Goal: Task Accomplishment & Management: Manage account settings

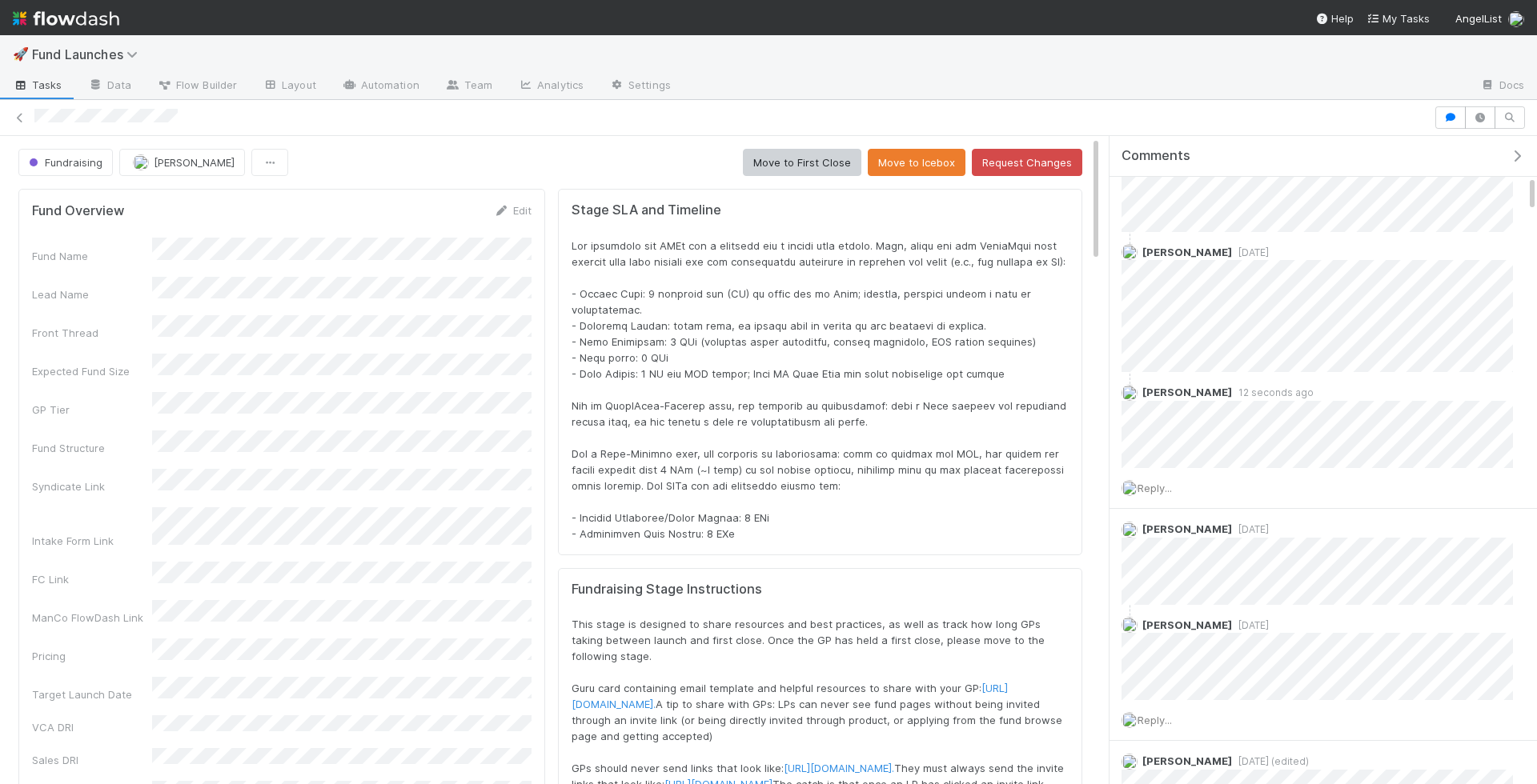
scroll to position [713, 0]
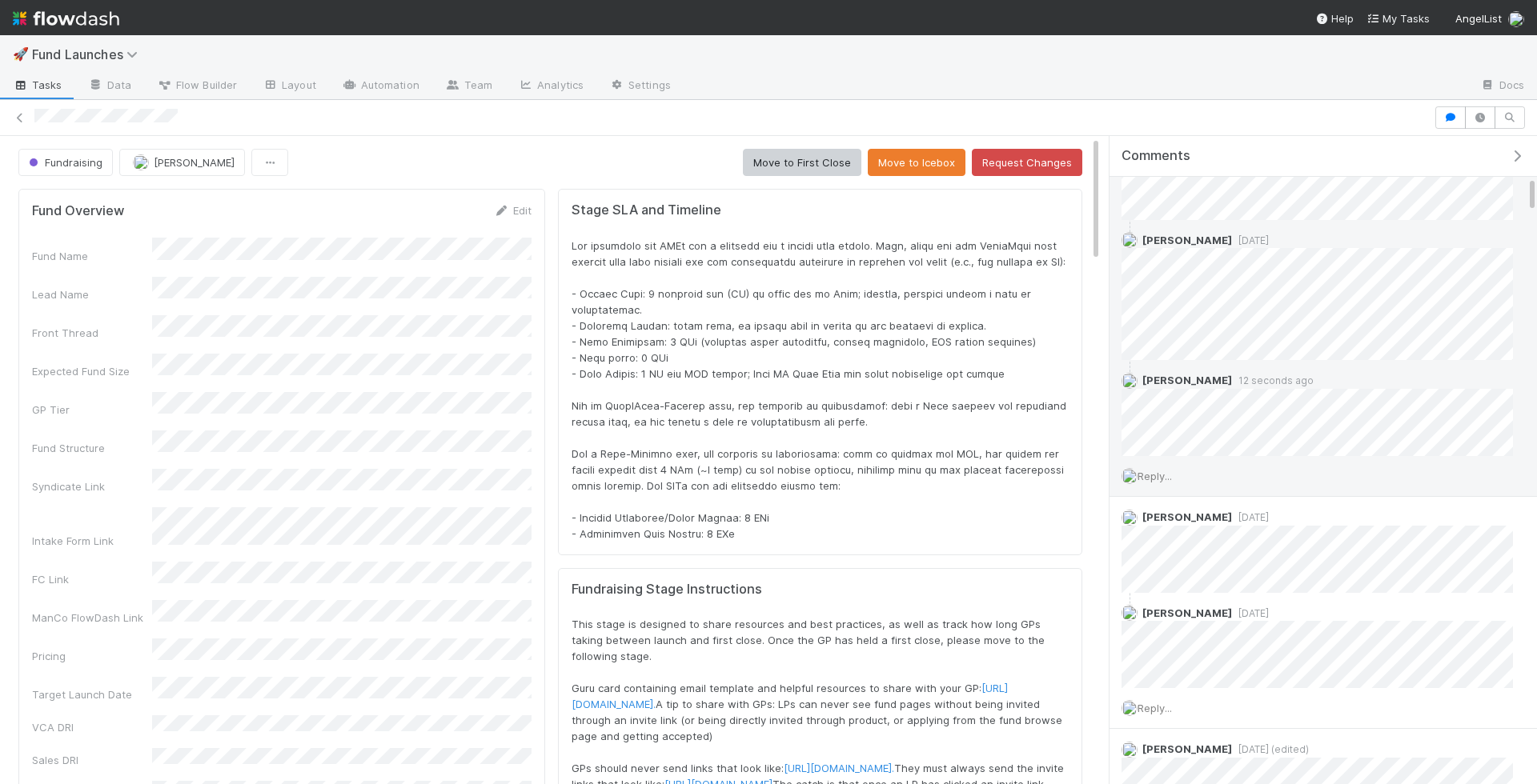
click at [1169, 473] on span "Reply..." at bounding box center [1154, 476] width 34 height 13
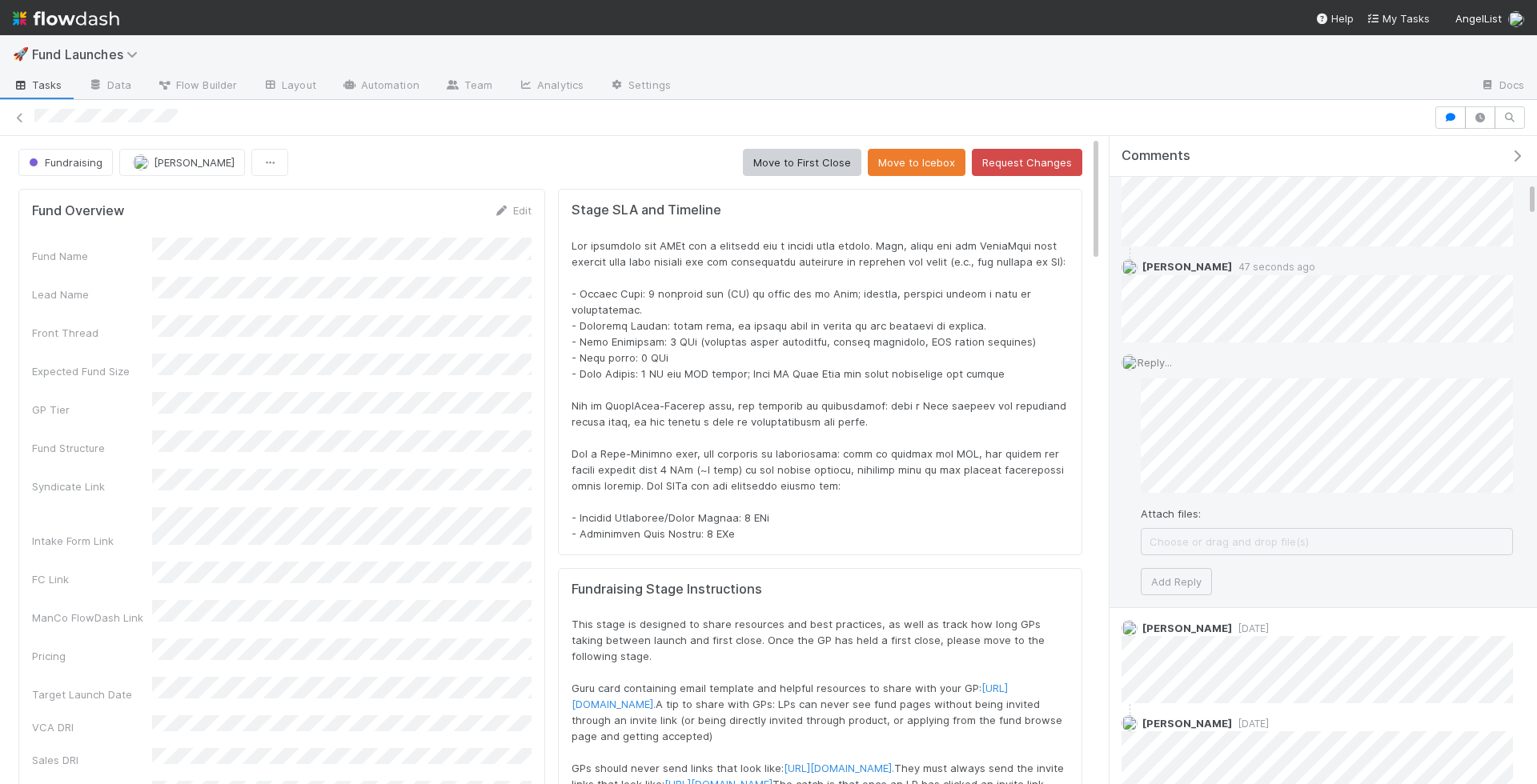
scroll to position [822, 0]
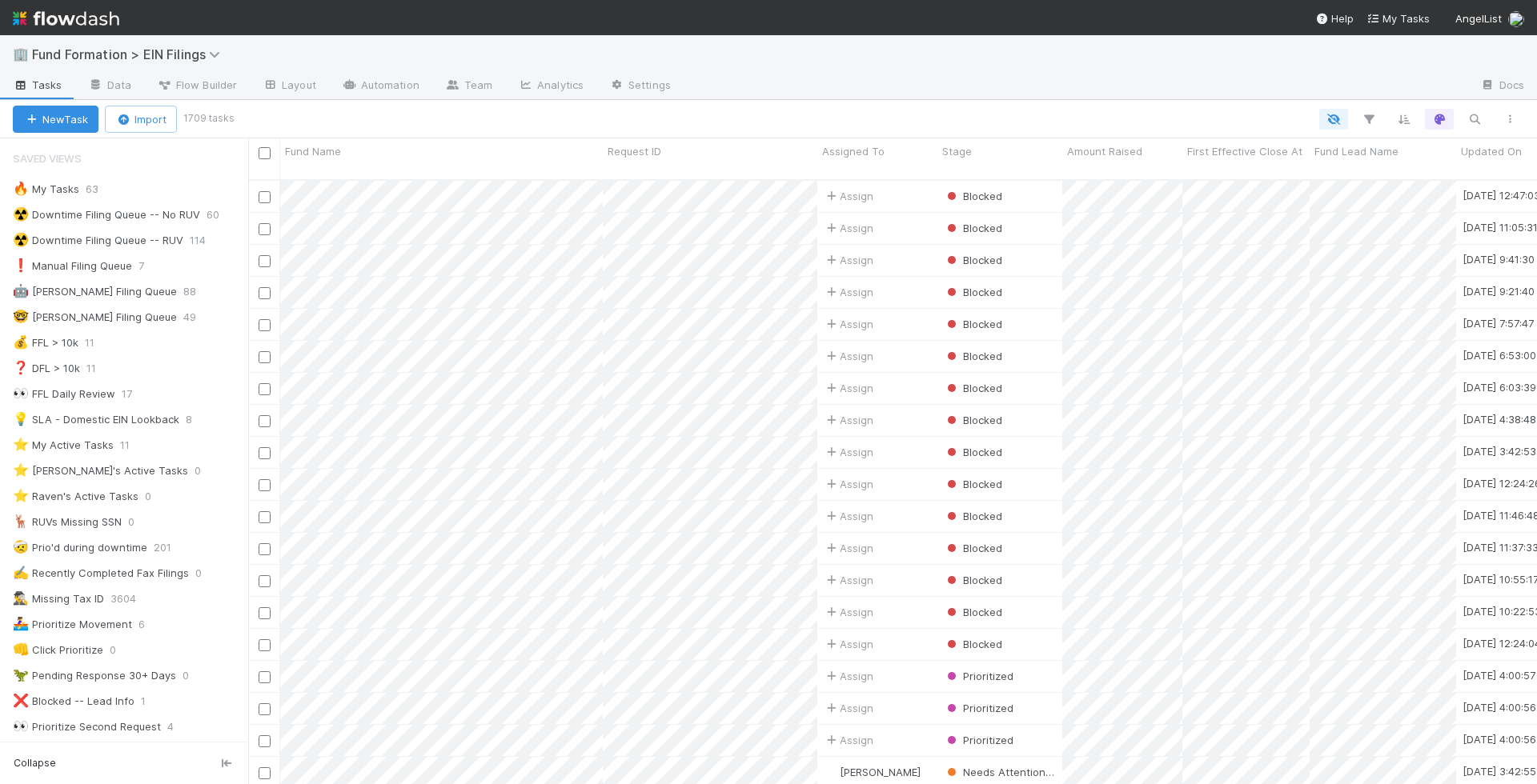
scroll to position [618, 1289]
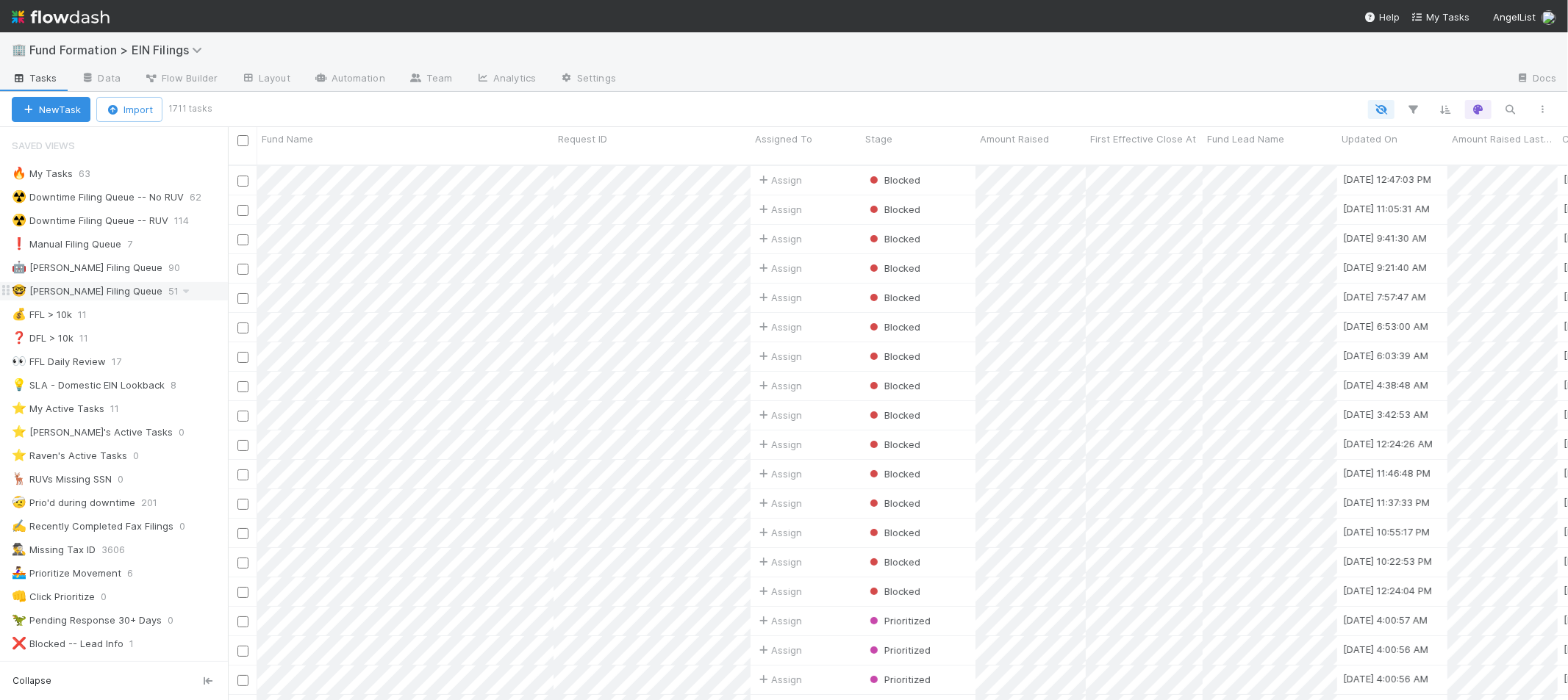
click at [102, 292] on div "🤓 Stender Filing Queue" at bounding box center [87, 291] width 150 height 18
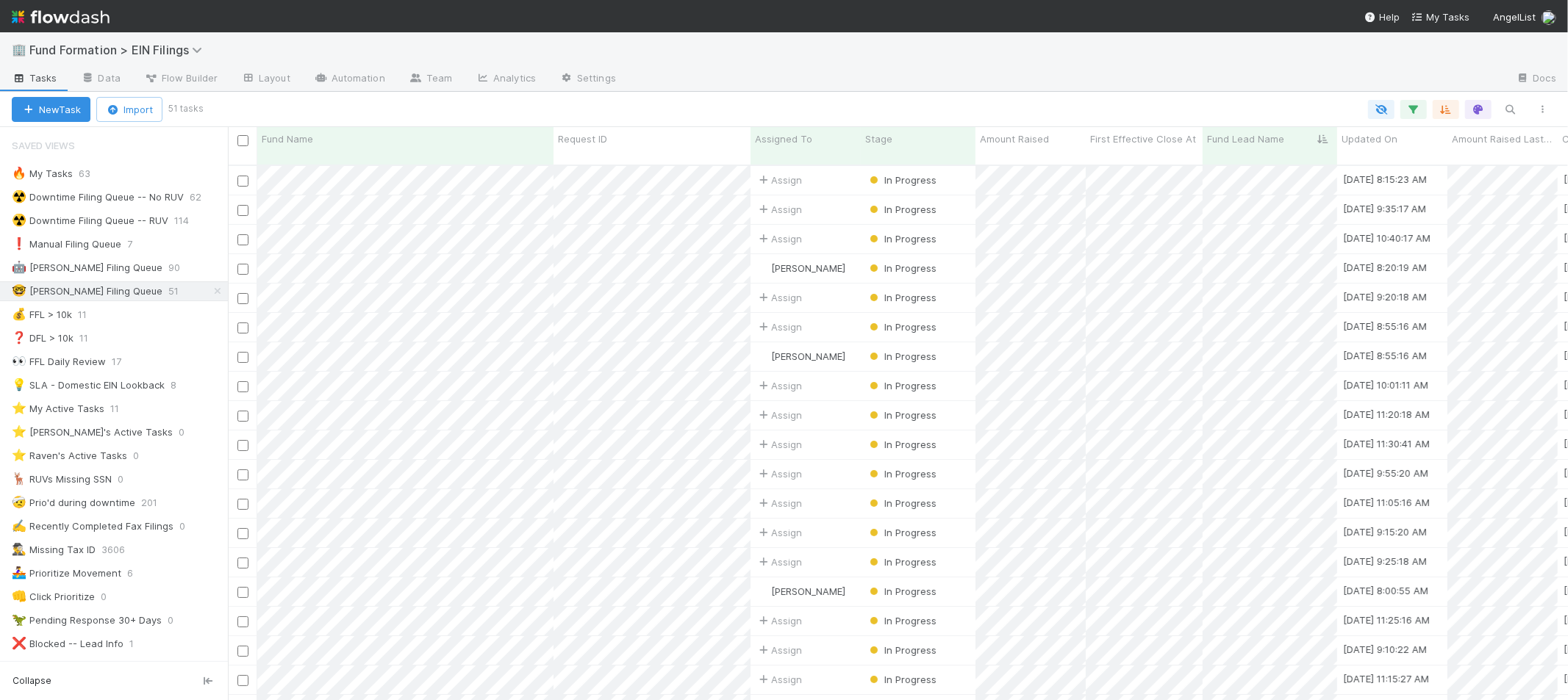
scroll to position [535, 1328]
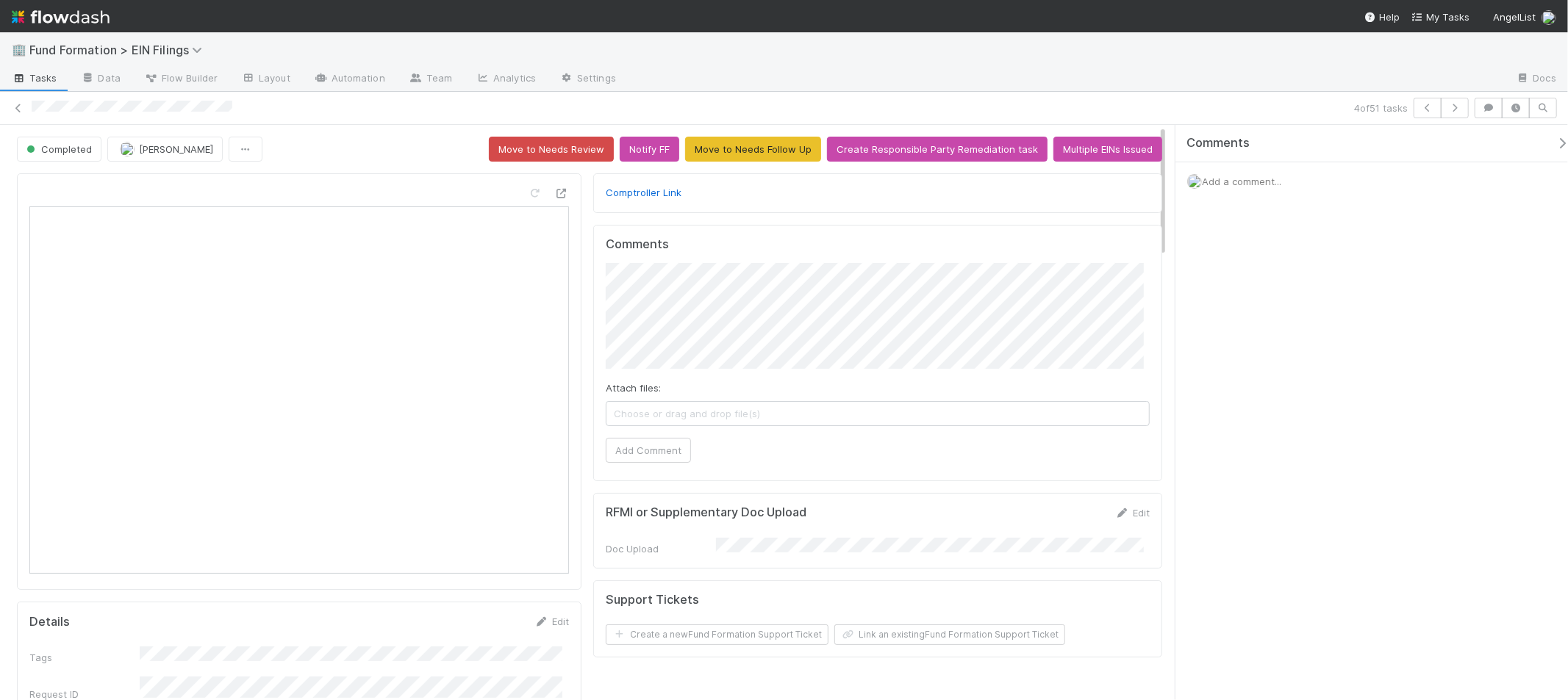
click at [36, 78] on span "Tasks" at bounding box center [34, 78] width 46 height 14
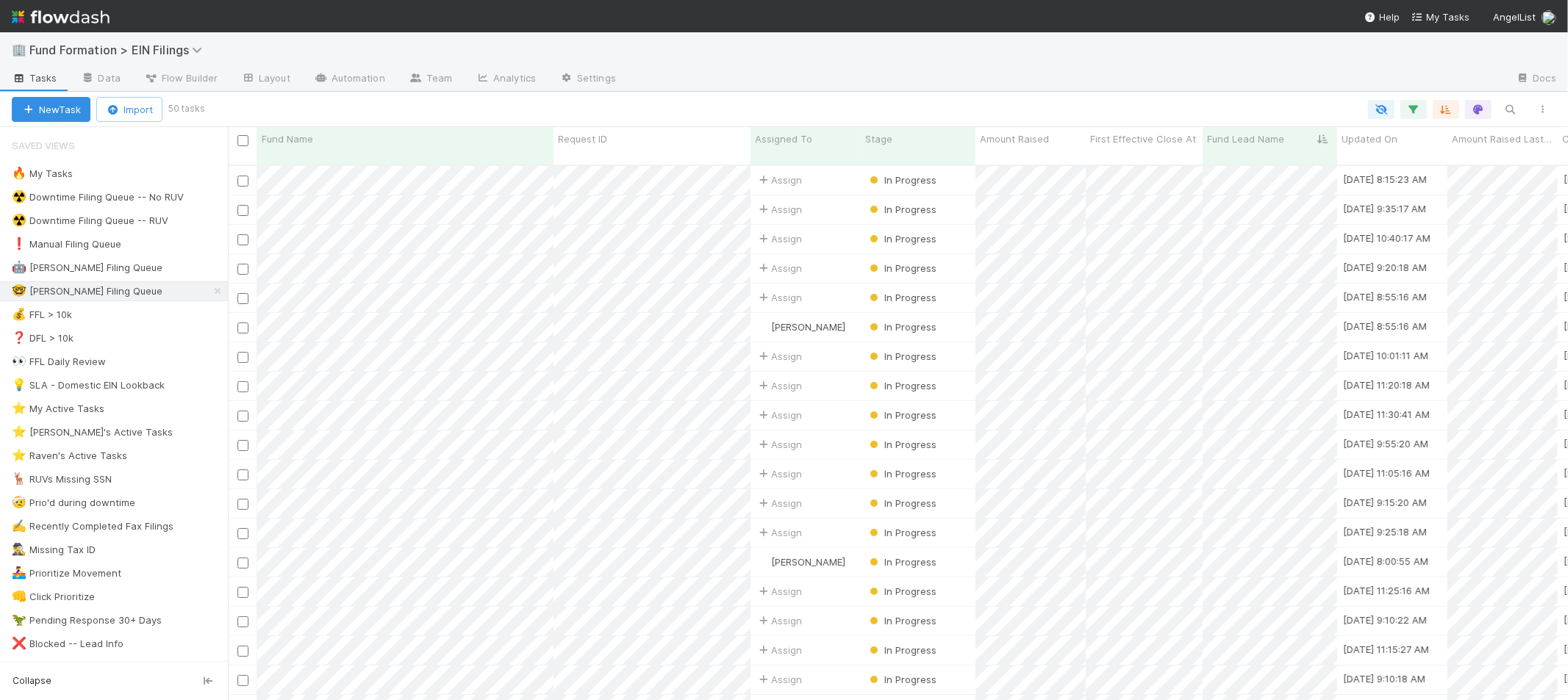
scroll to position [535, 1328]
click at [1410, 103] on icon "button" at bounding box center [1414, 110] width 14 height 14
drag, startPoint x: 1446, startPoint y: 102, endPoint x: 1451, endPoint y: 108, distance: 7.8
click at [1447, 102] on div "Loading..." at bounding box center [784, 350] width 1568 height 700
click at [1450, 111] on icon "button" at bounding box center [1446, 110] width 14 height 14
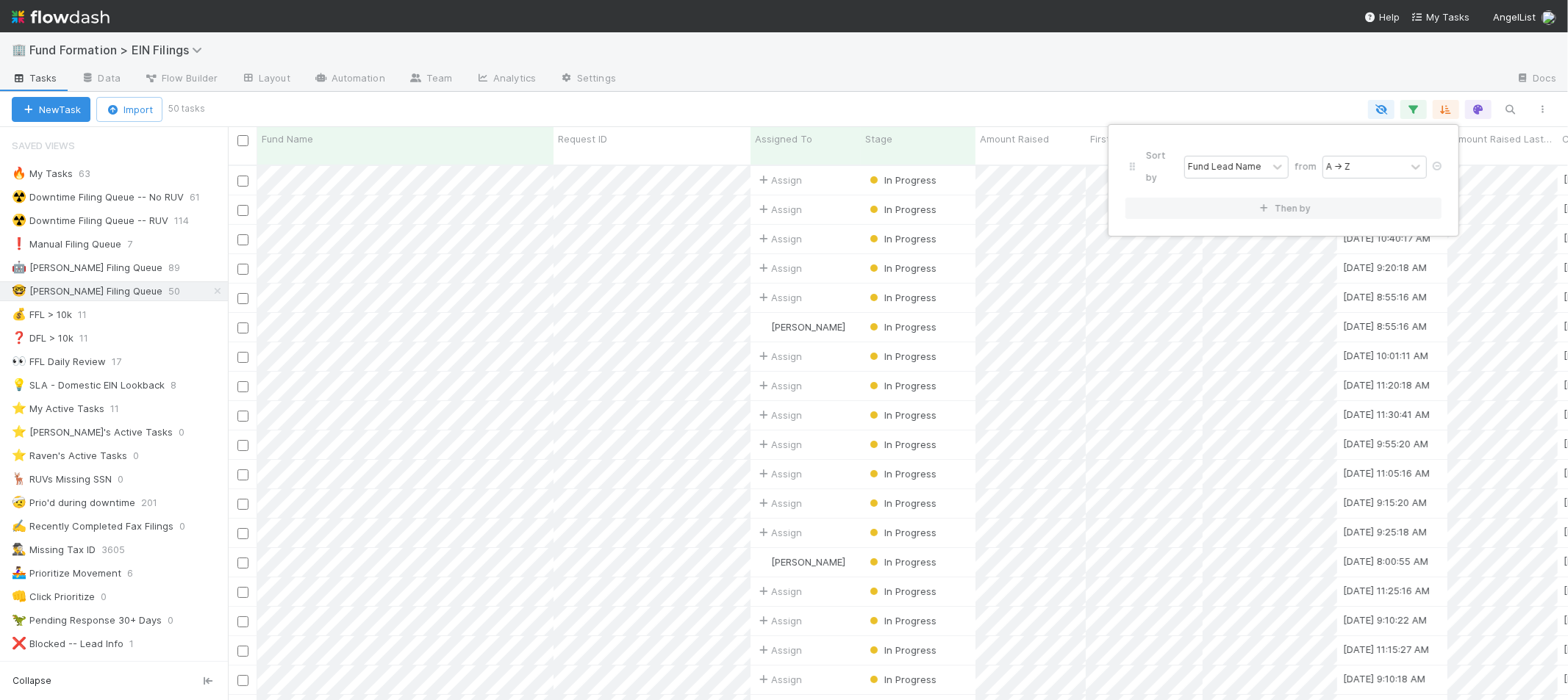
click at [1394, 86] on div "Sort by Fund Lead Name from A → Z Then by" at bounding box center [784, 350] width 1568 height 700
click at [1250, 94] on div "New Task Import 50 tasks" at bounding box center [784, 110] width 1568 height 35
click at [839, 166] on div "Assign" at bounding box center [806, 181] width 110 height 29
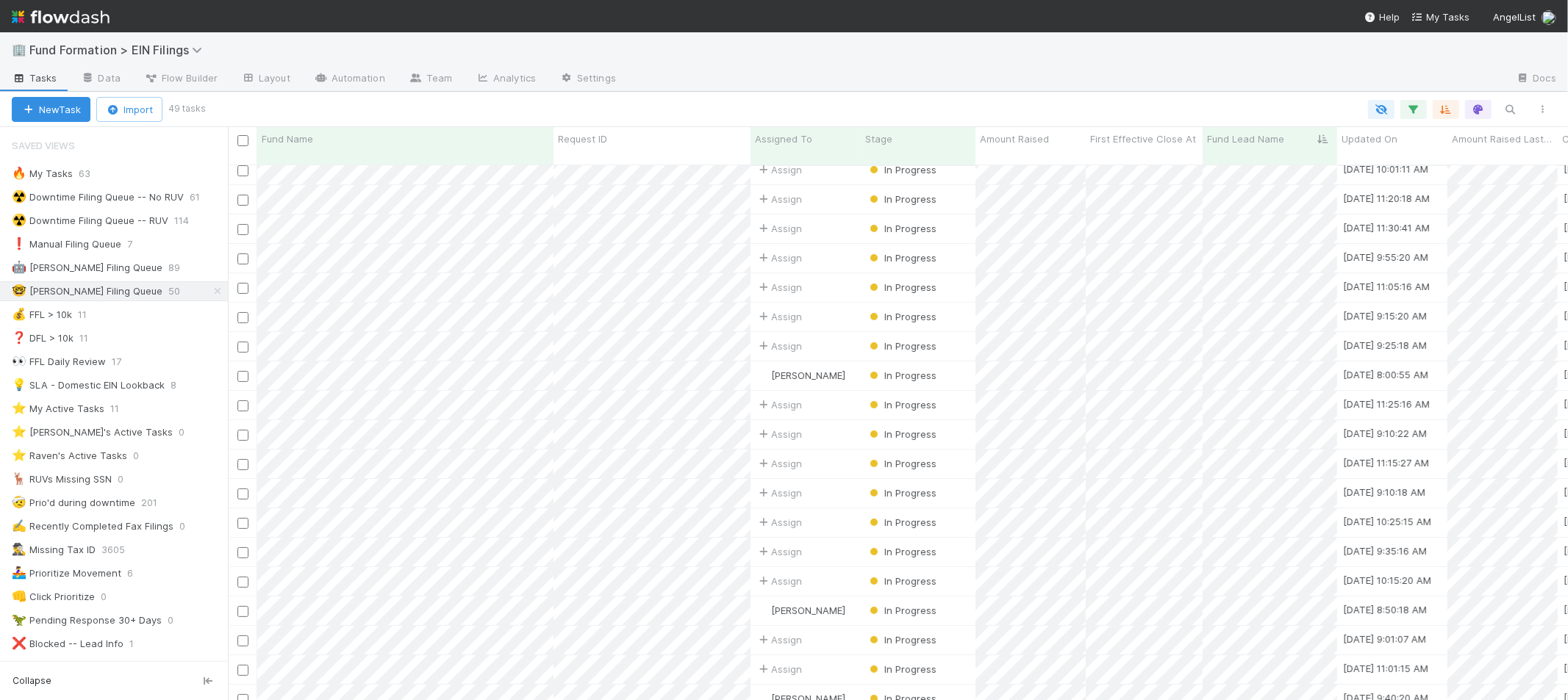
scroll to position [166, 0]
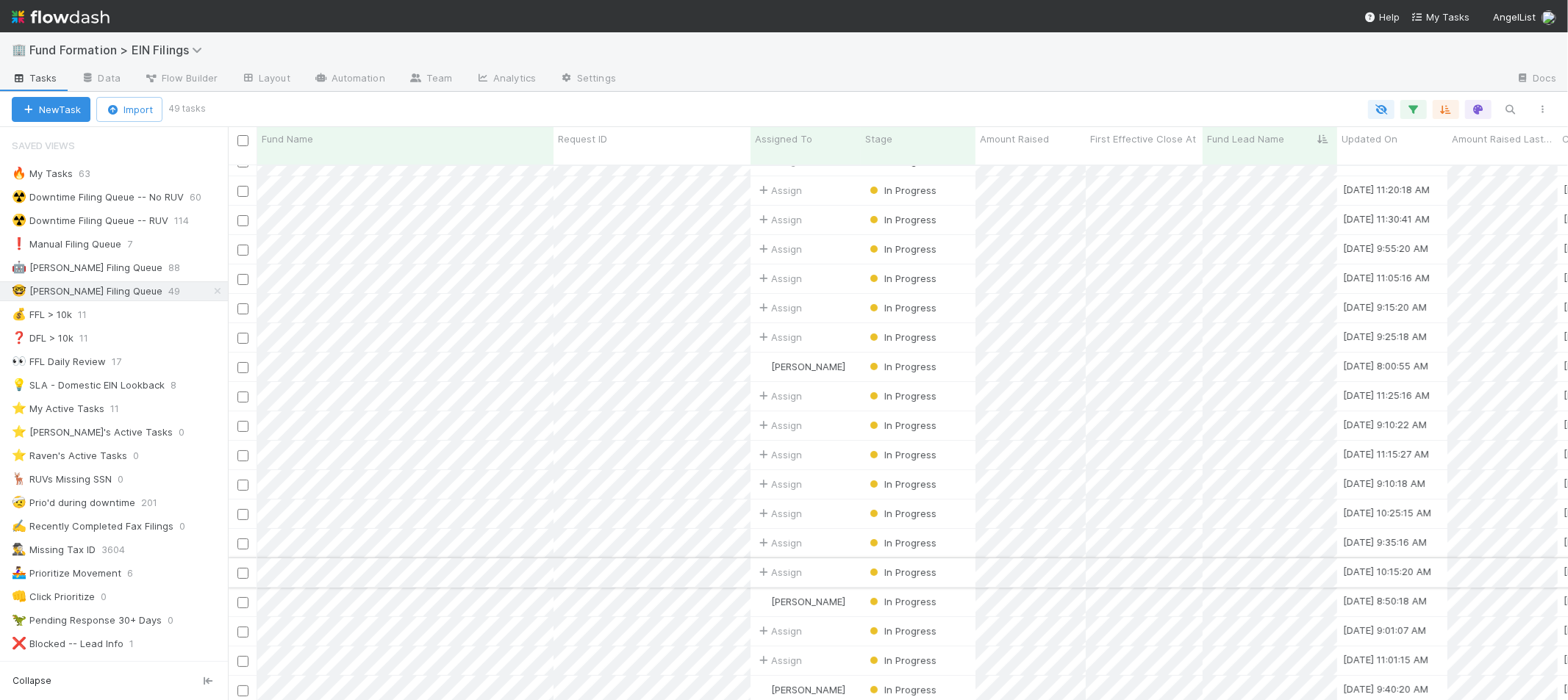
click at [846, 562] on div "Assign" at bounding box center [806, 573] width 110 height 29
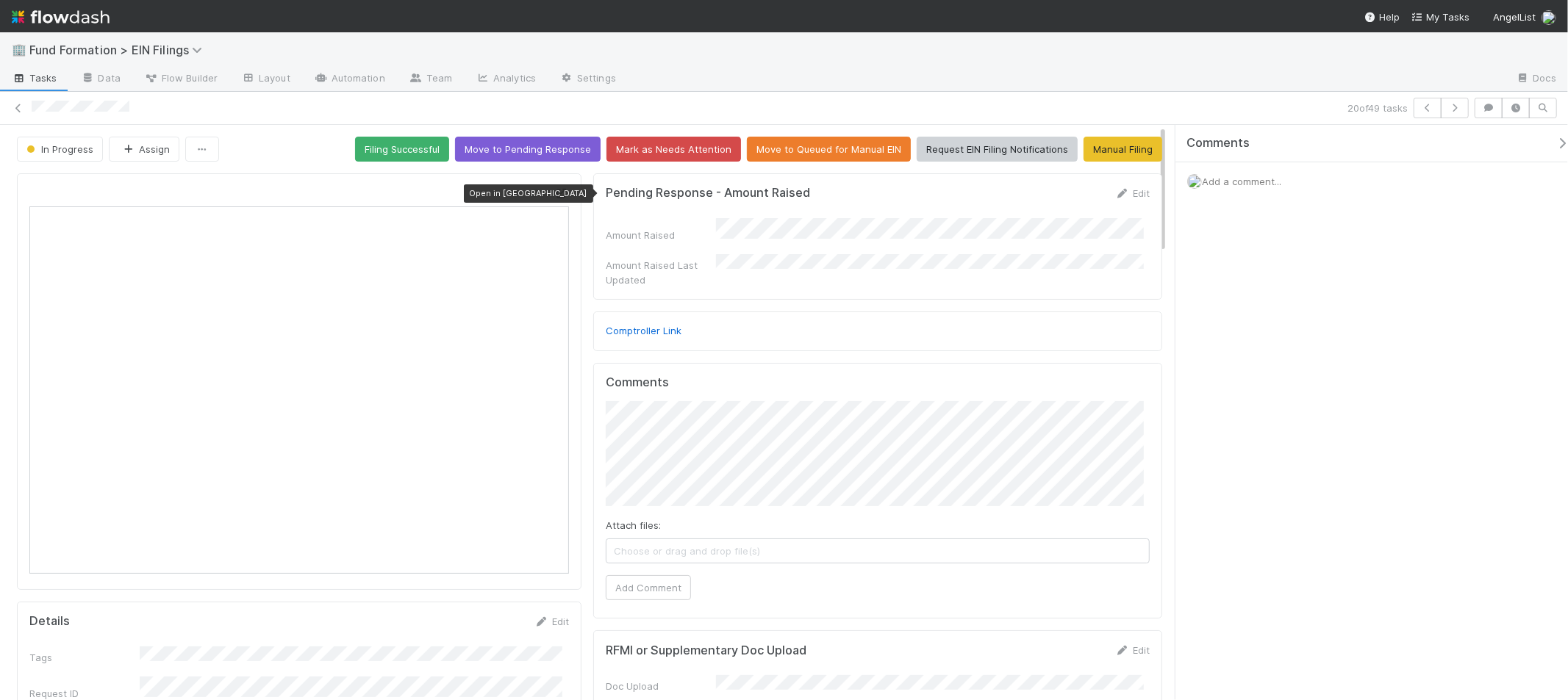
click at [555, 195] on icon at bounding box center [562, 194] width 14 height 10
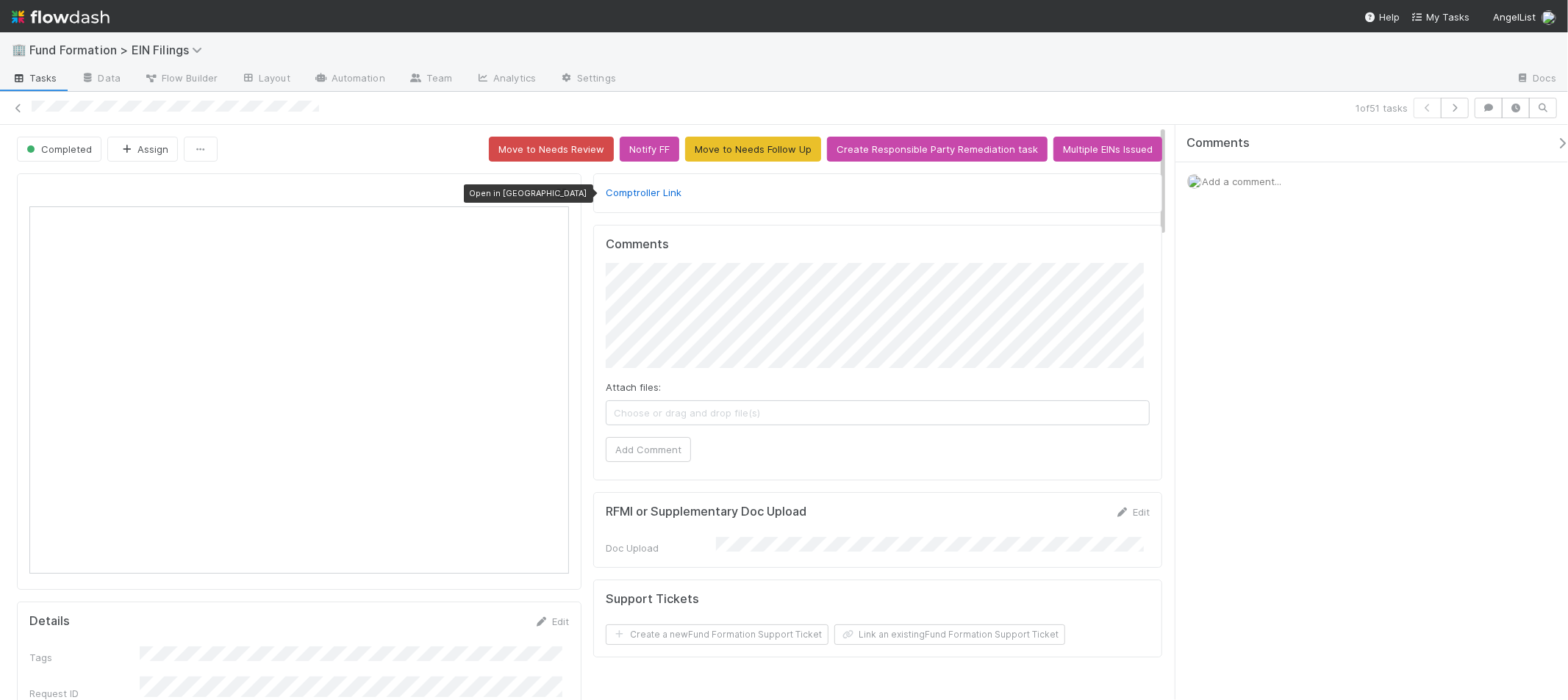
click at [557, 194] on icon at bounding box center [562, 194] width 14 height 10
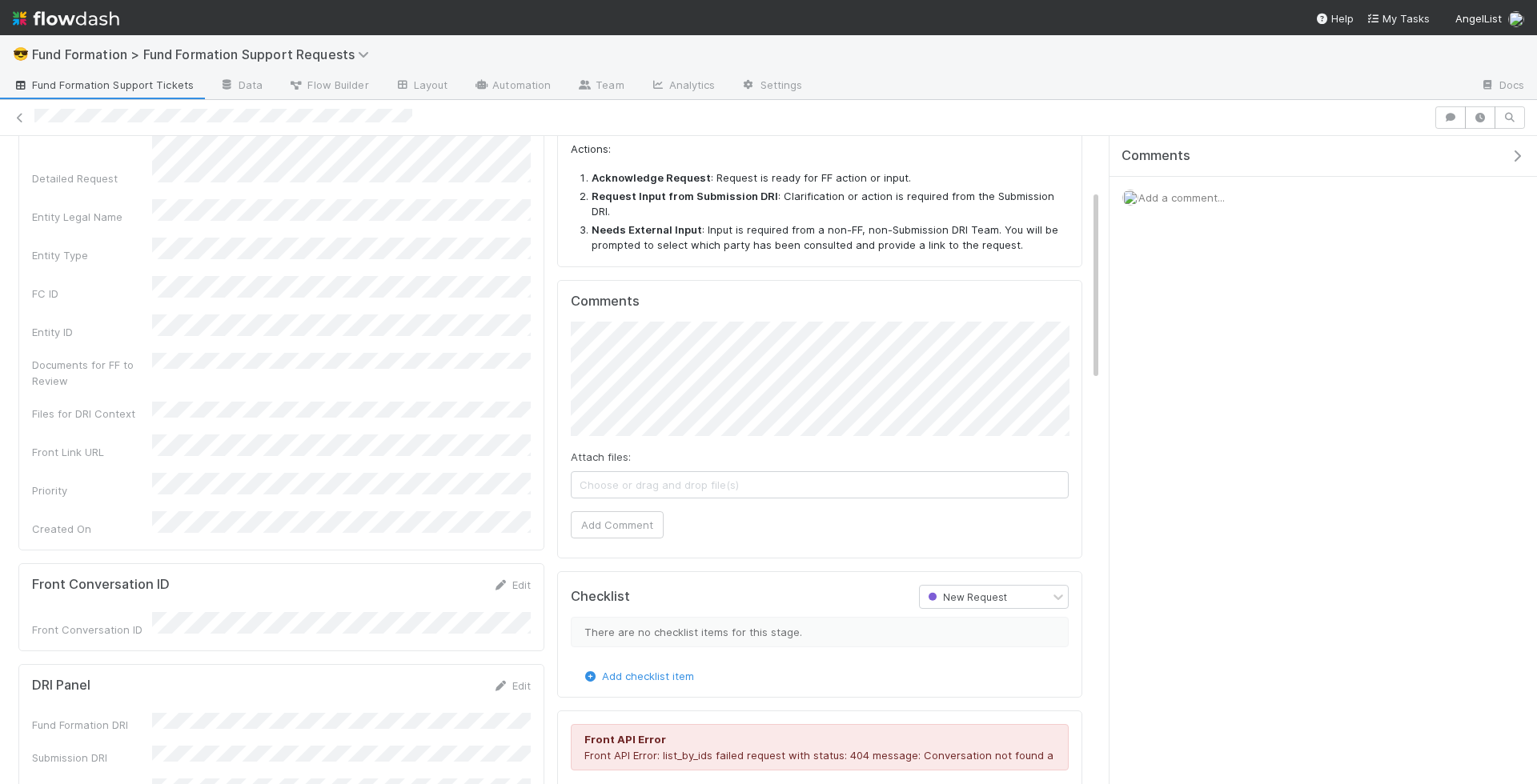
scroll to position [179, 0]
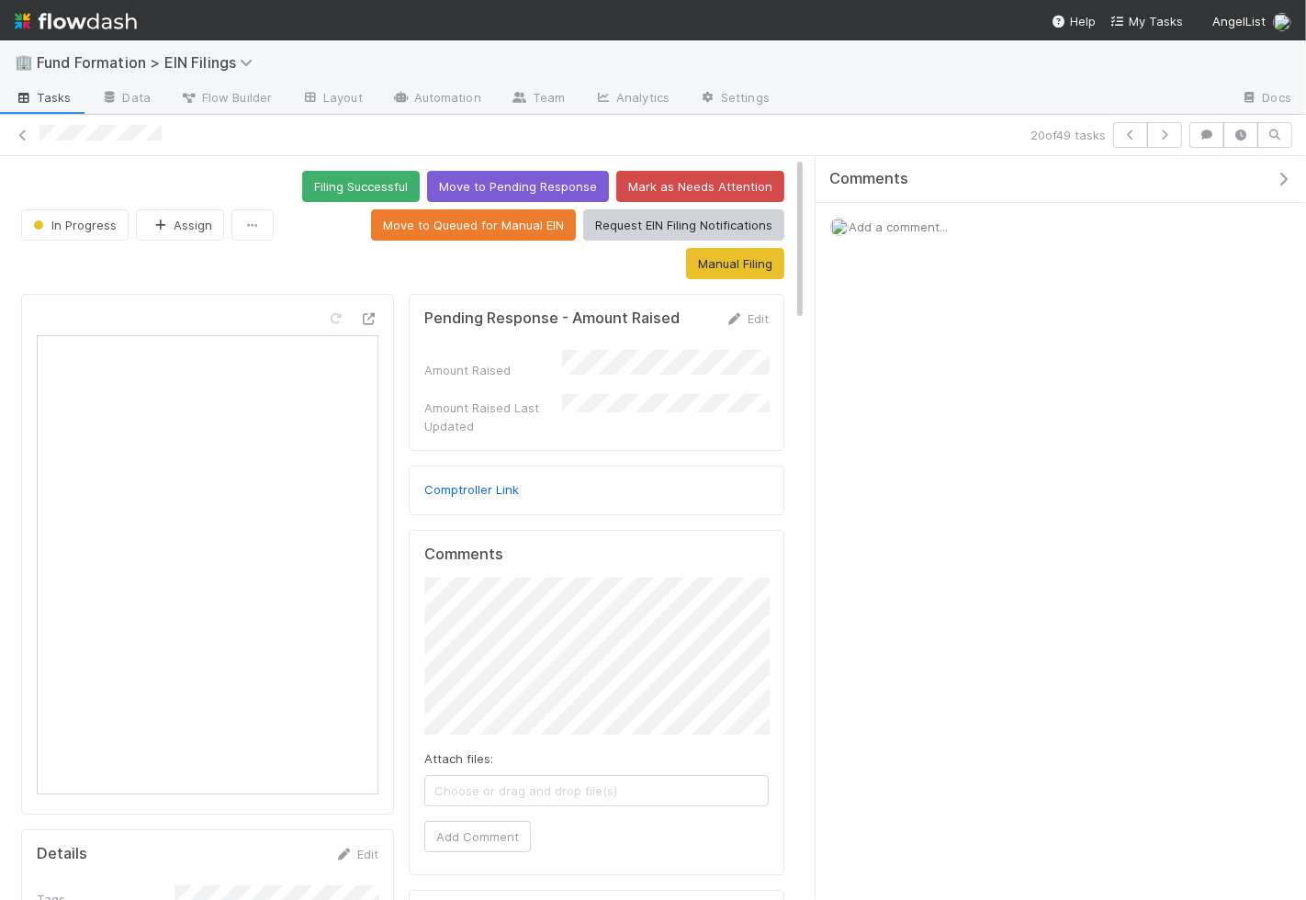
click at [914, 226] on span "Add a comment..." at bounding box center [898, 227] width 99 height 15
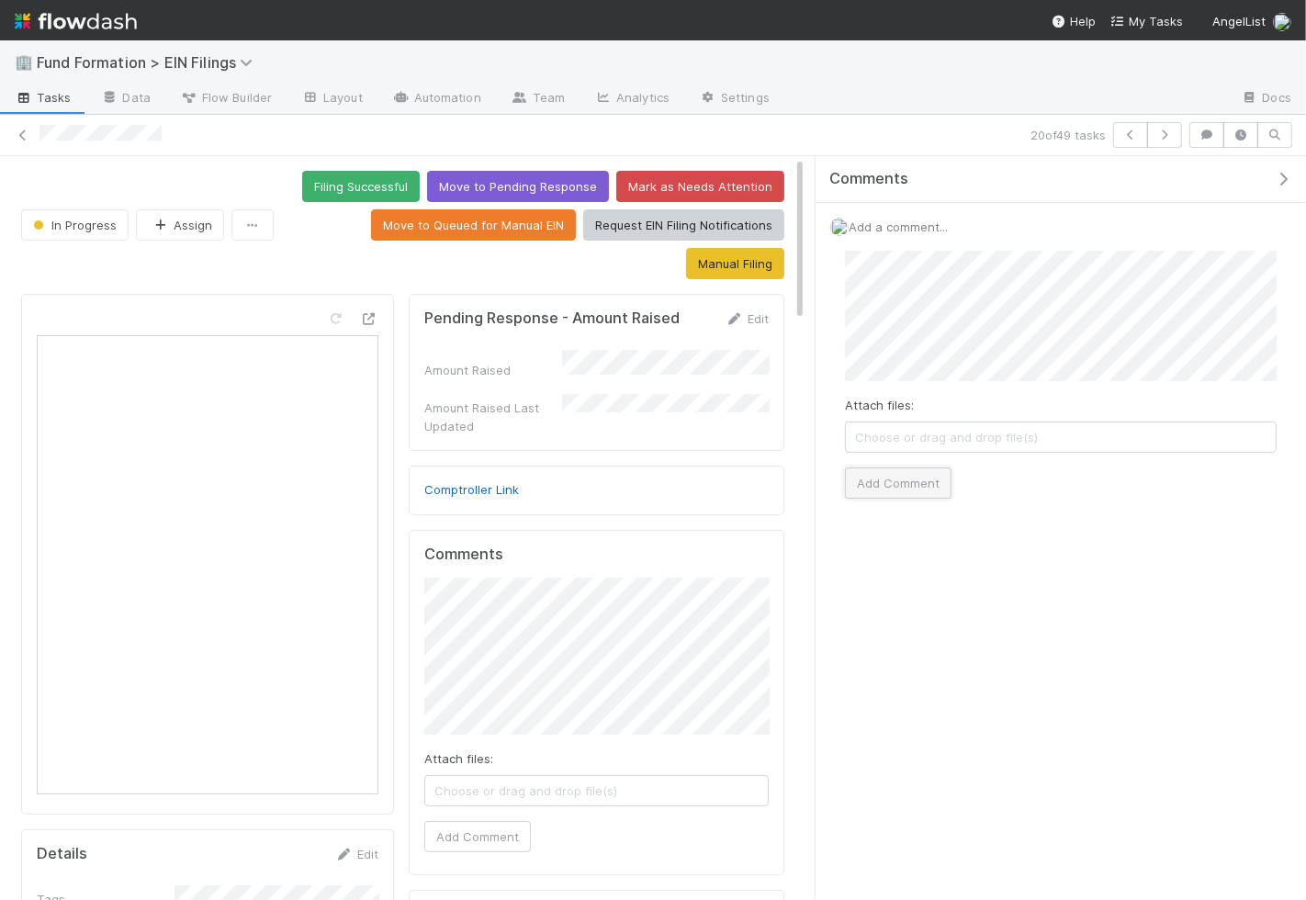
click at [904, 468] on button "Add Comment" at bounding box center [898, 483] width 107 height 31
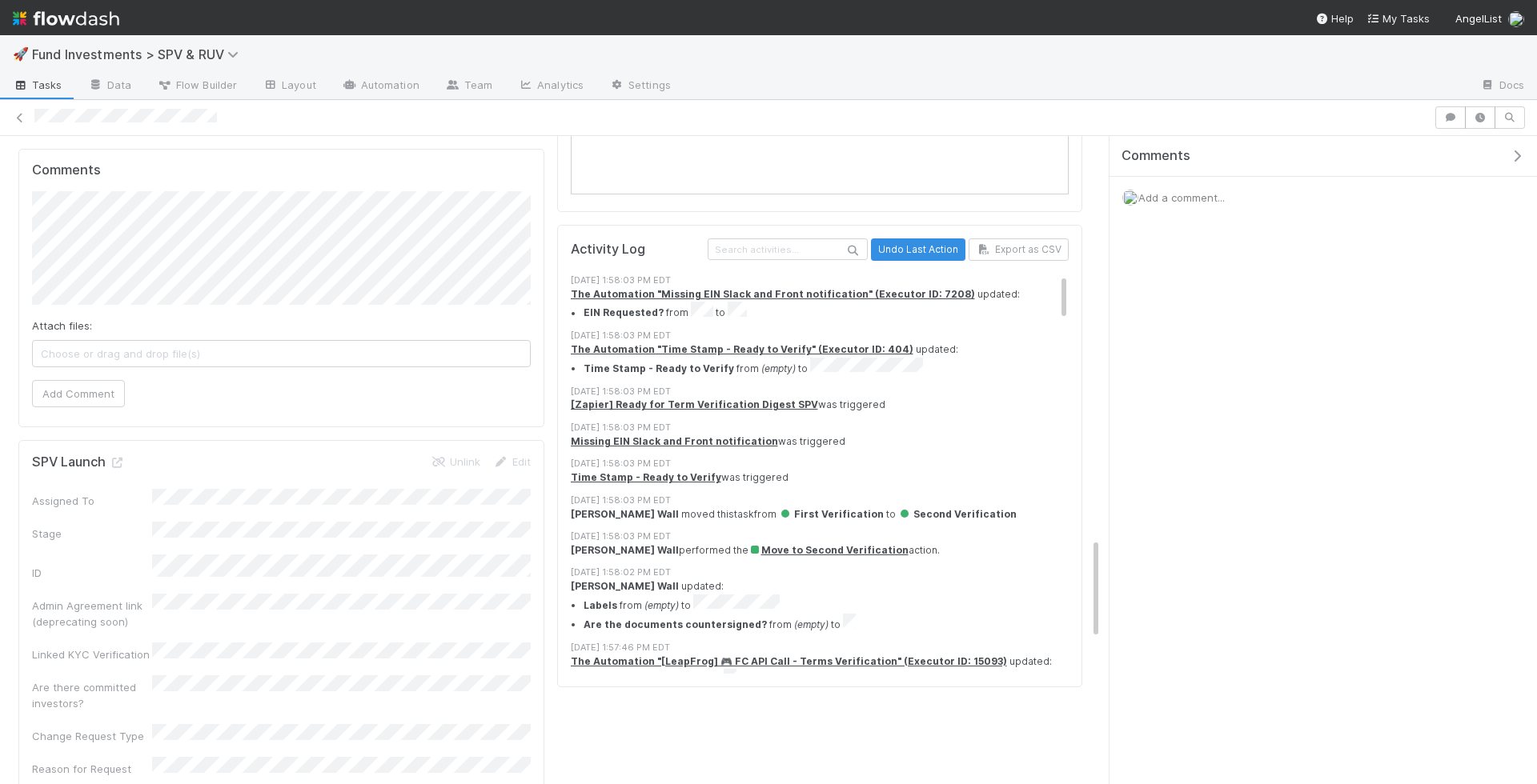
scroll to position [2566, 0]
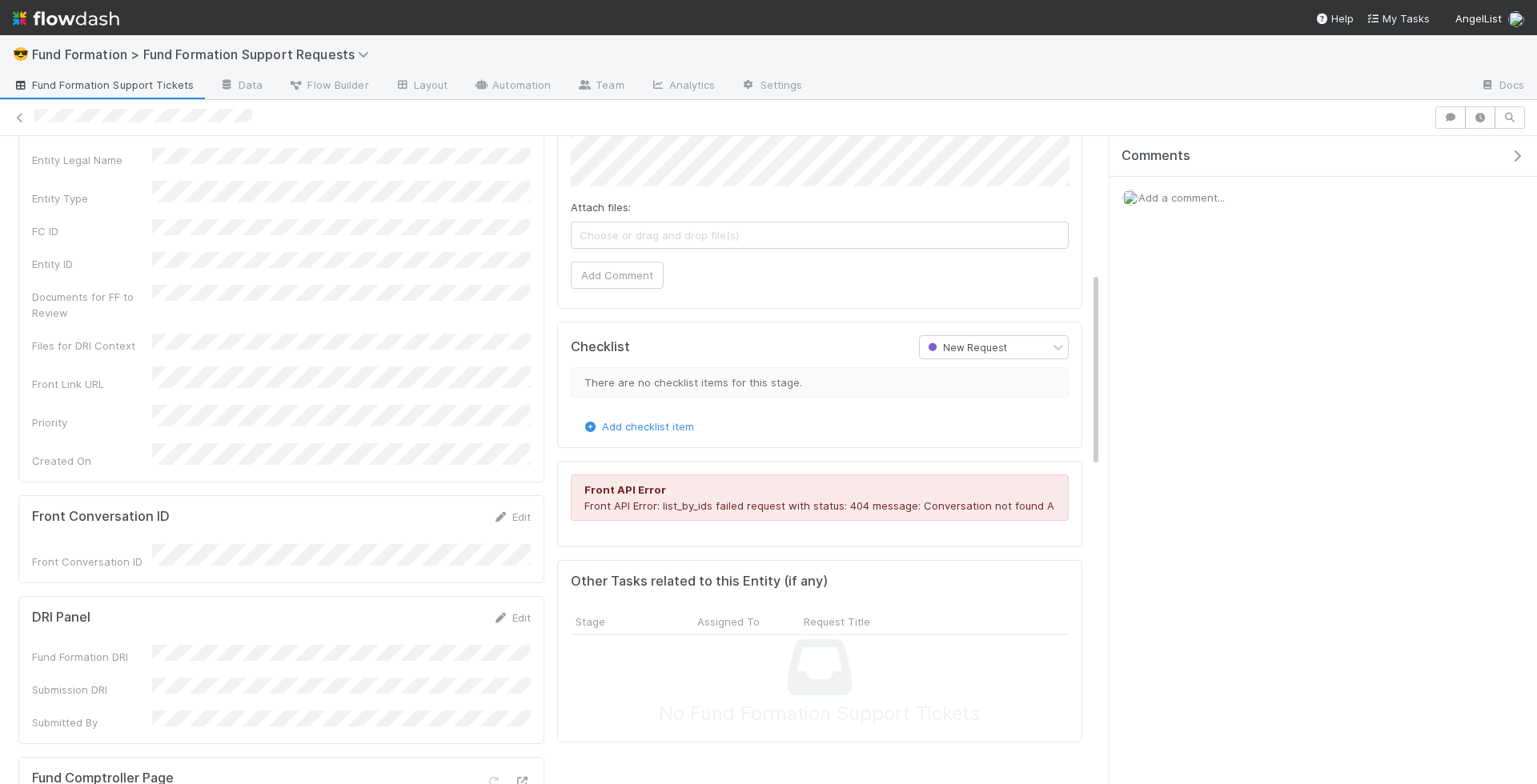
scroll to position [415, 0]
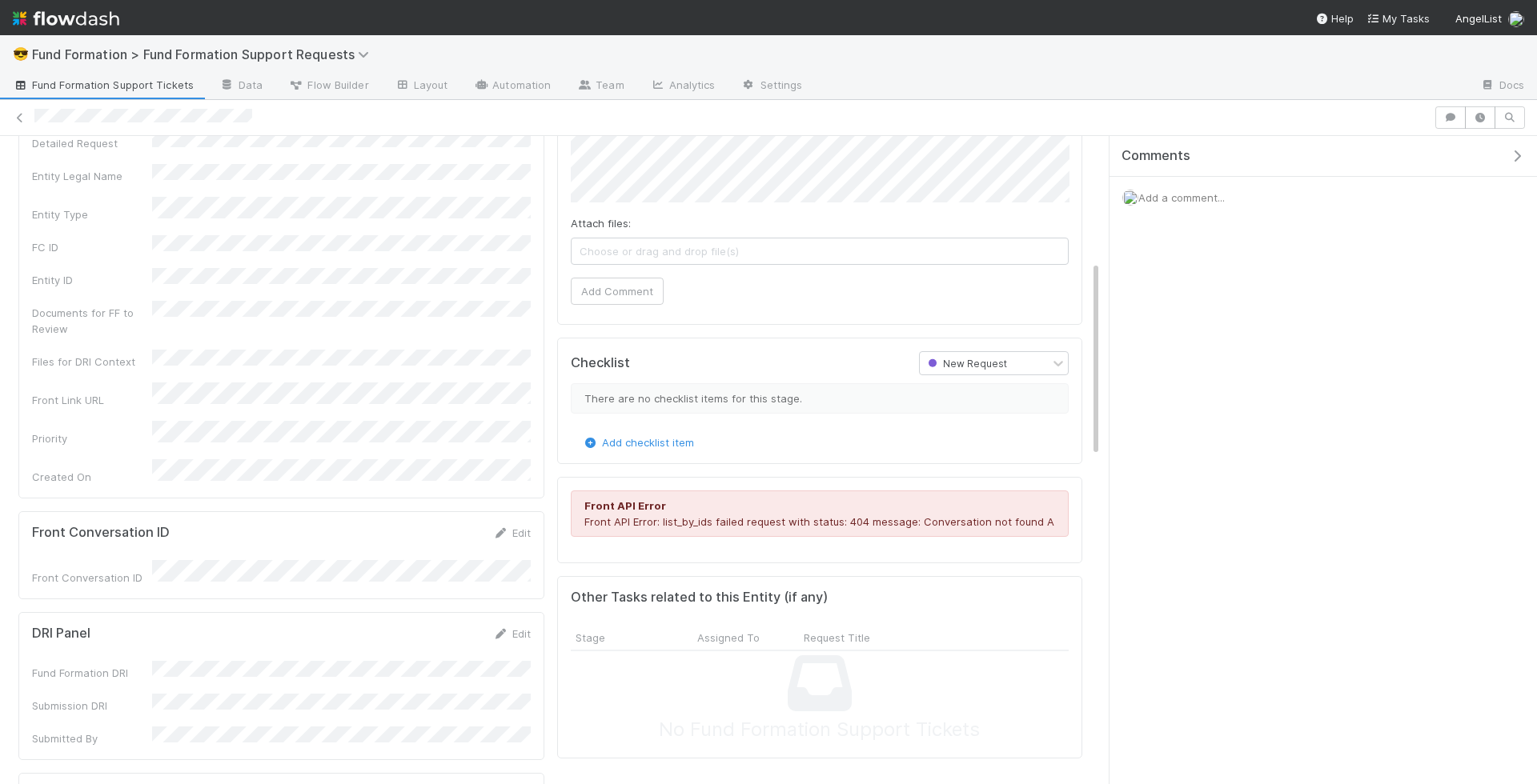
click at [530, 625] on div "Edit" at bounding box center [511, 633] width 37 height 16
click at [523, 627] on link "Edit" at bounding box center [511, 633] width 37 height 13
click at [443, 625] on button "Save" at bounding box center [445, 639] width 45 height 27
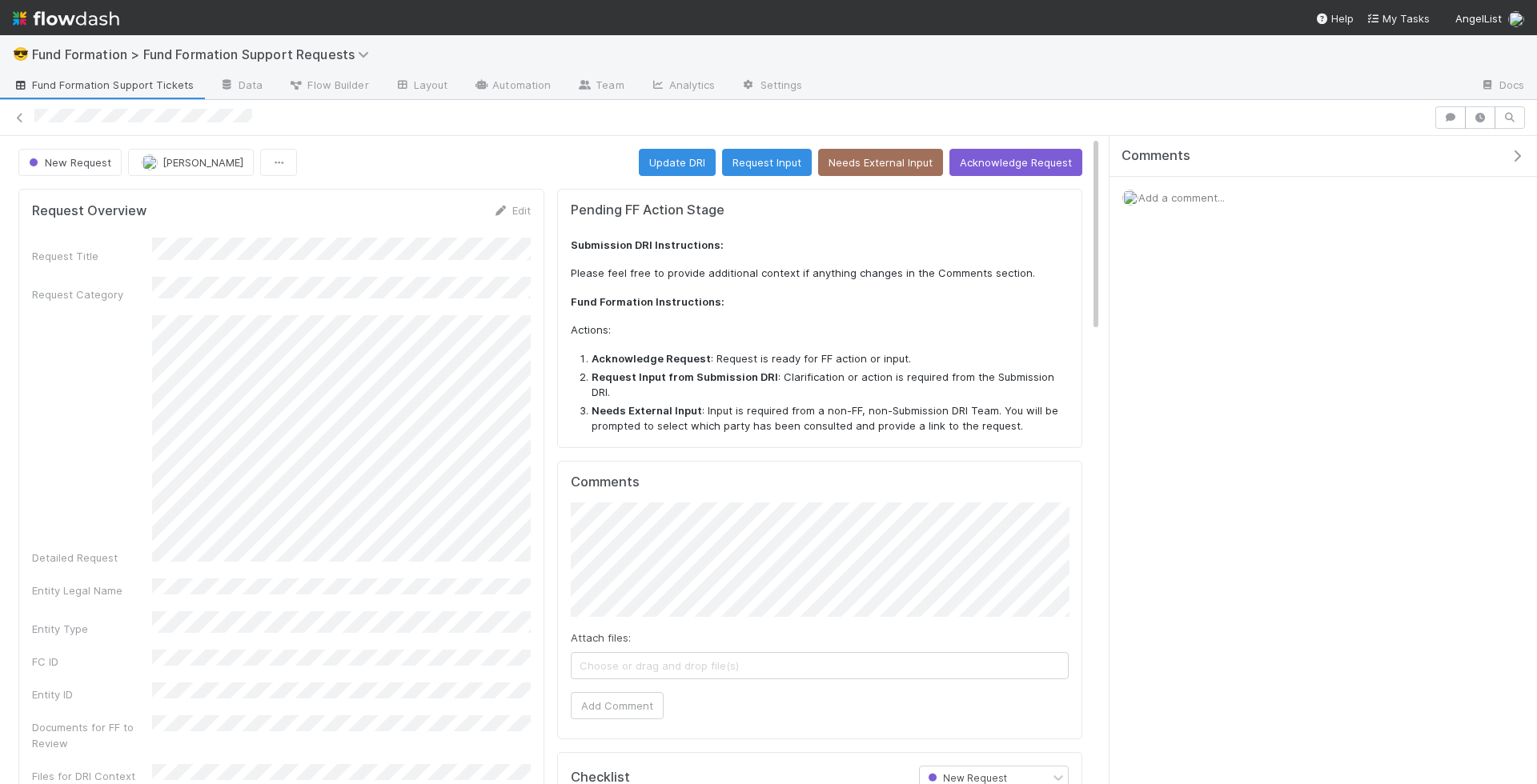
click at [1029, 132] on div at bounding box center [768, 118] width 1537 height 36
click at [1027, 149] on button "Acknowledge Request" at bounding box center [1015, 162] width 132 height 27
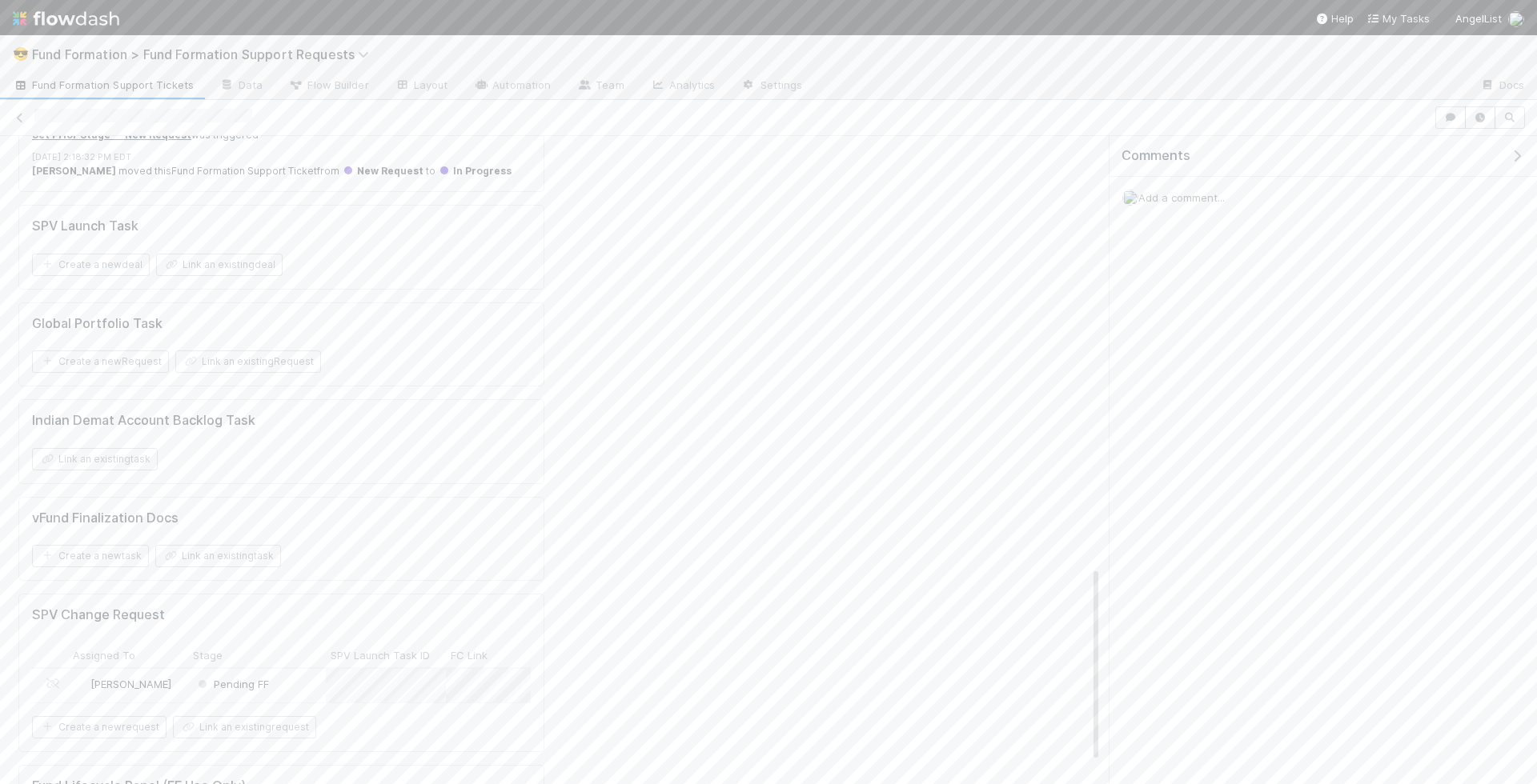
scroll to position [1507, 0]
click at [281, 652] on div "Pending FF" at bounding box center [257, 669] width 138 height 34
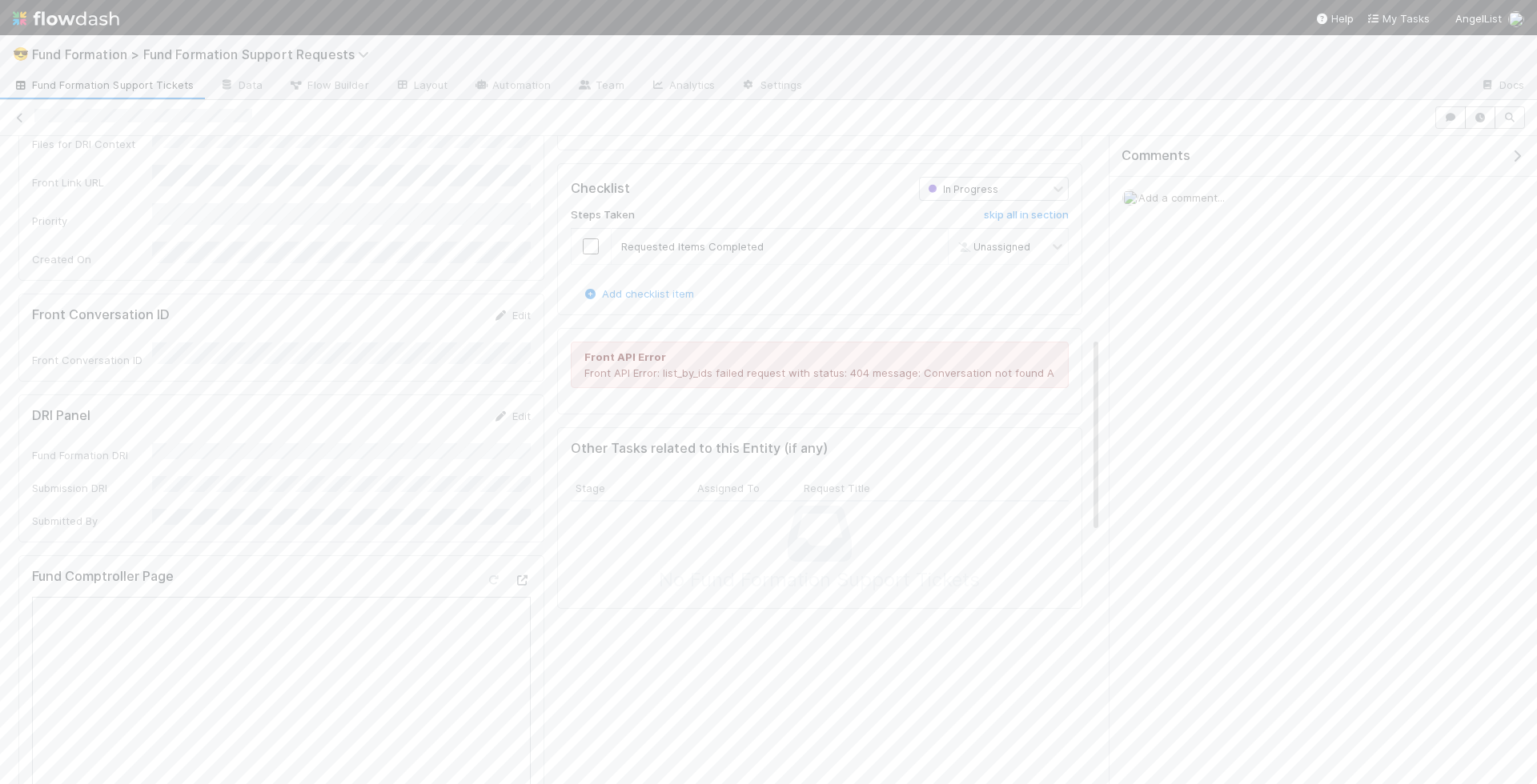
scroll to position [372, 0]
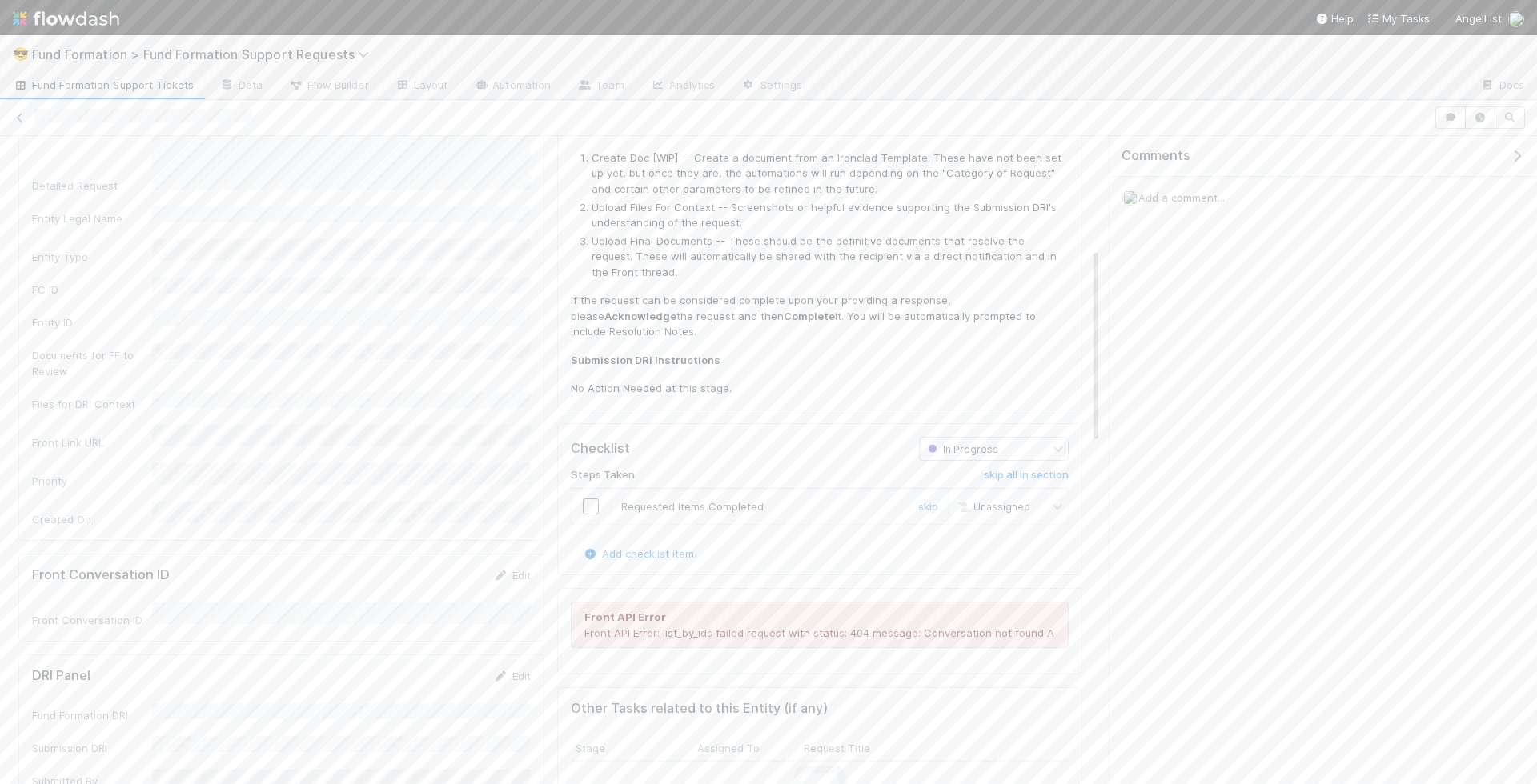
click at [586, 498] on input "checkbox" at bounding box center [591, 506] width 16 height 16
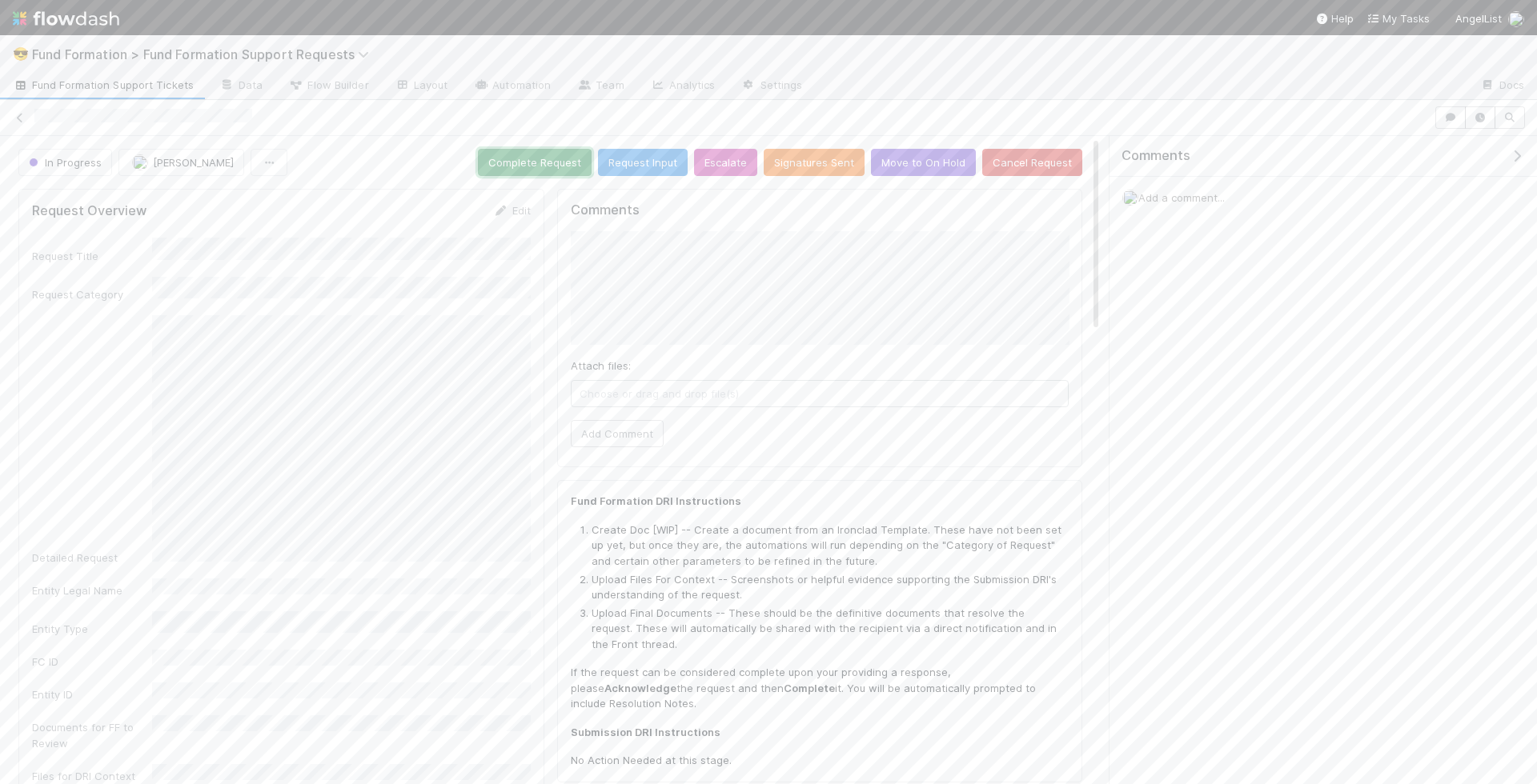
click at [541, 172] on button "Complete Request" at bounding box center [534, 162] width 113 height 27
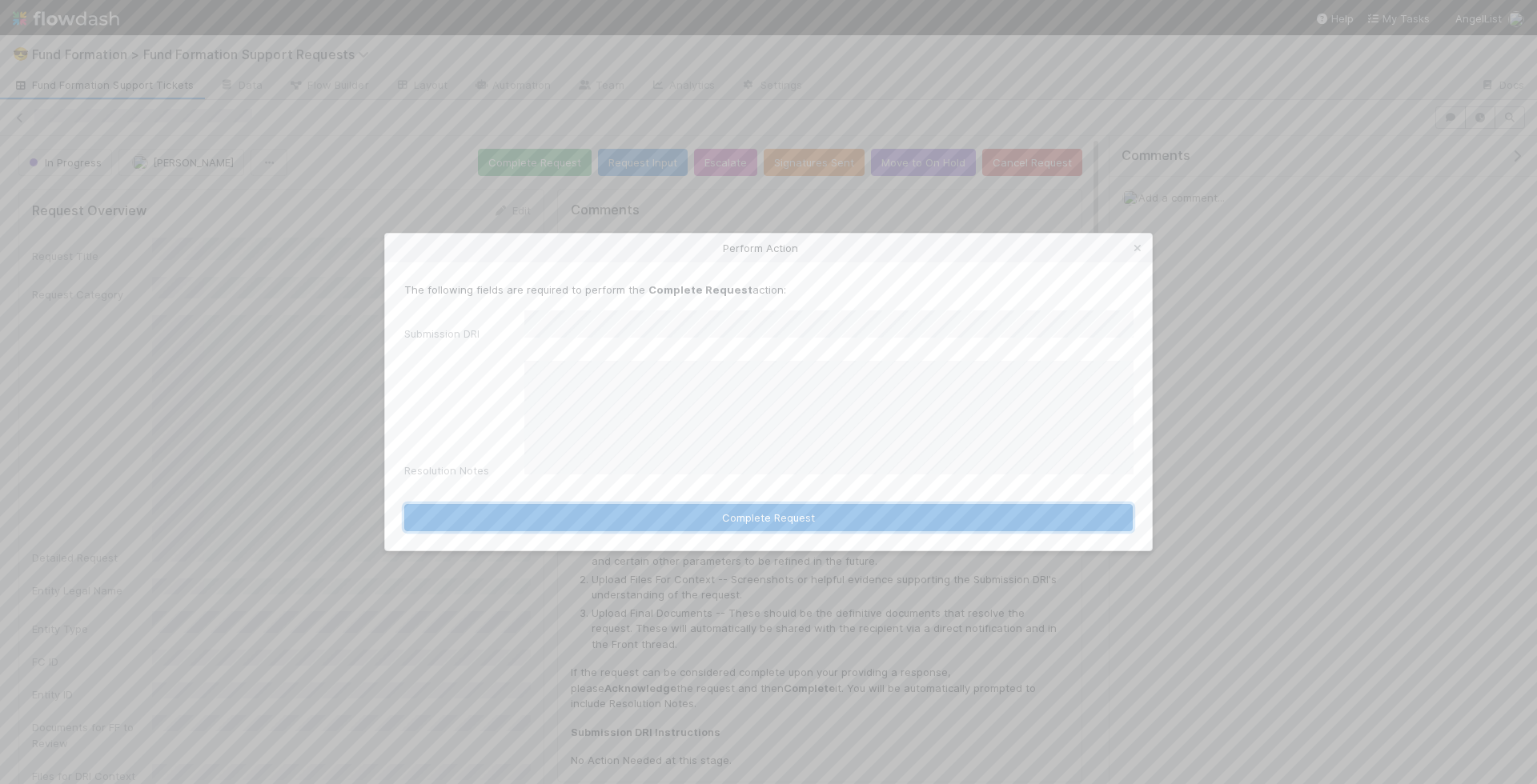
click at [735, 510] on button "Complete Request" at bounding box center [768, 517] width 728 height 27
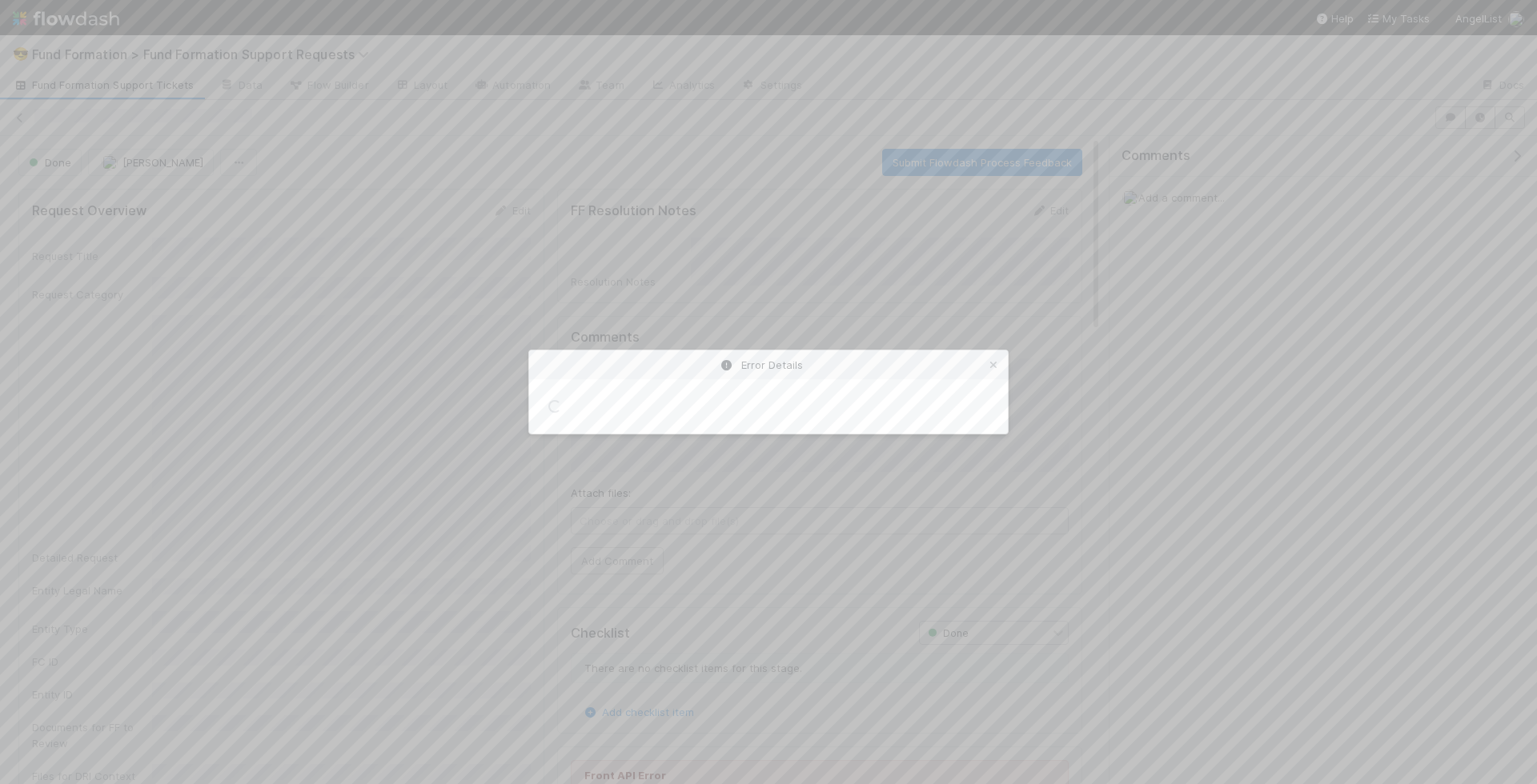
click at [117, 82] on div "Error Details Loading..." at bounding box center [768, 392] width 1537 height 784
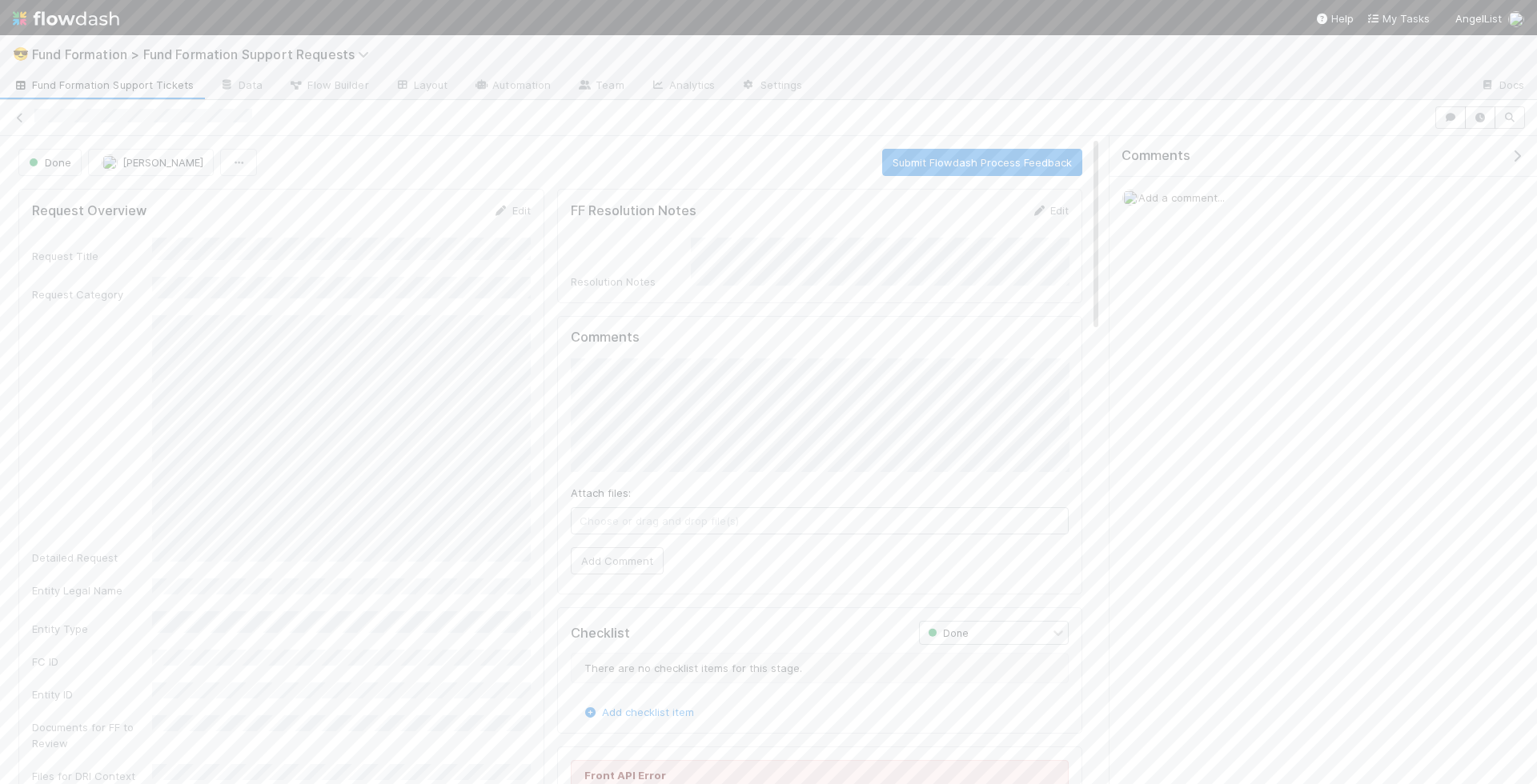
click at [121, 78] on span "Fund Formation Support Tickets" at bounding box center [104, 84] width 181 height 16
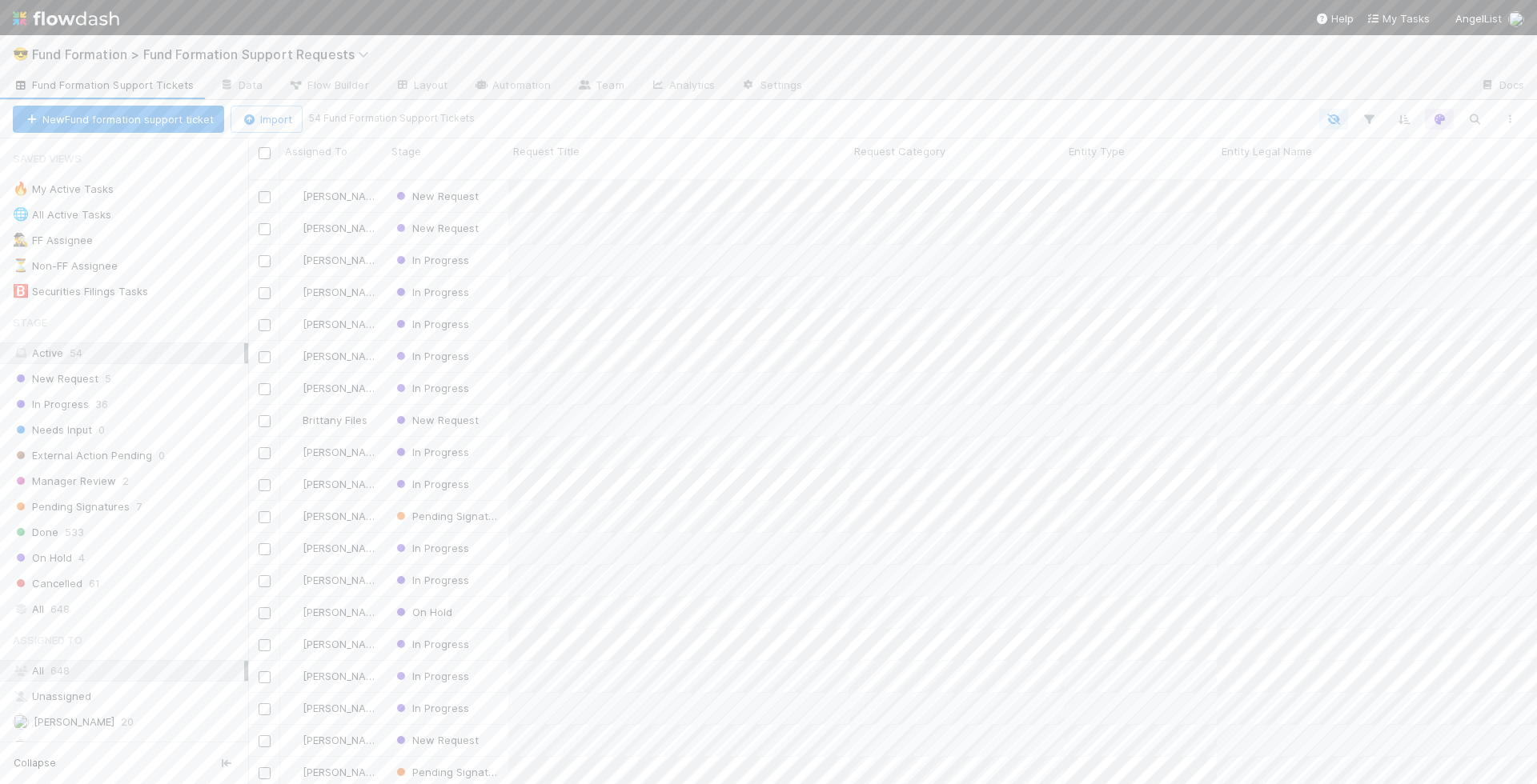
scroll to position [618, 1289]
click at [487, 213] on div "New Request" at bounding box center [448, 228] width 122 height 31
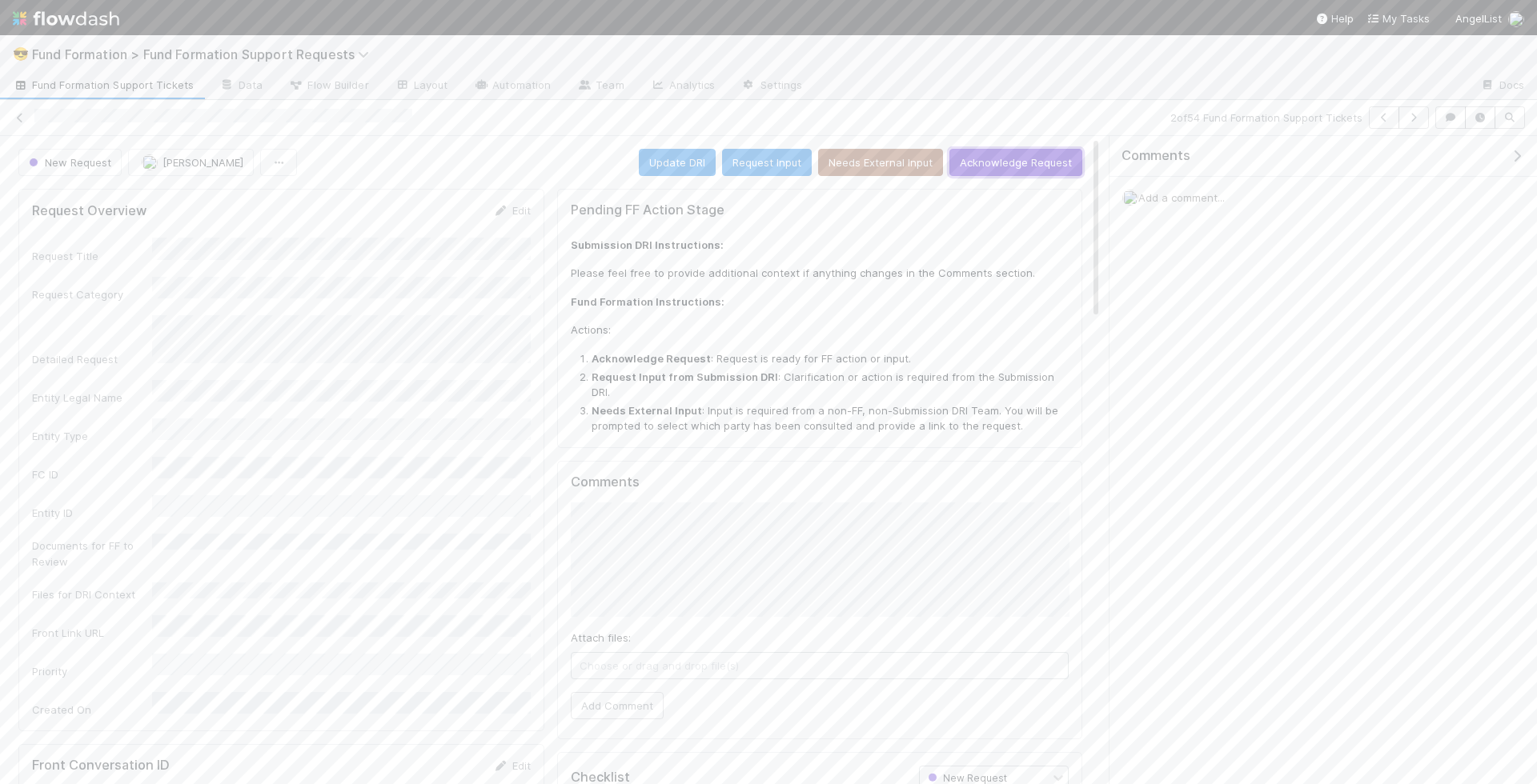
click at [1044, 155] on button "Acknowledge Request" at bounding box center [1015, 162] width 132 height 27
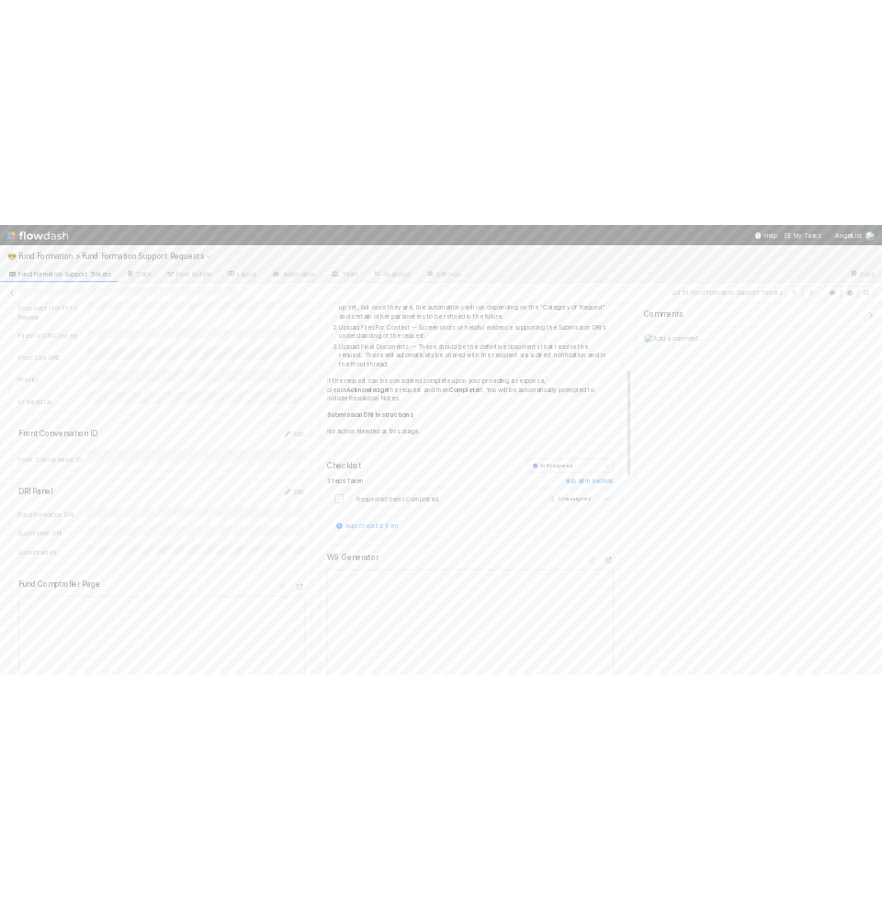
scroll to position [577, 0]
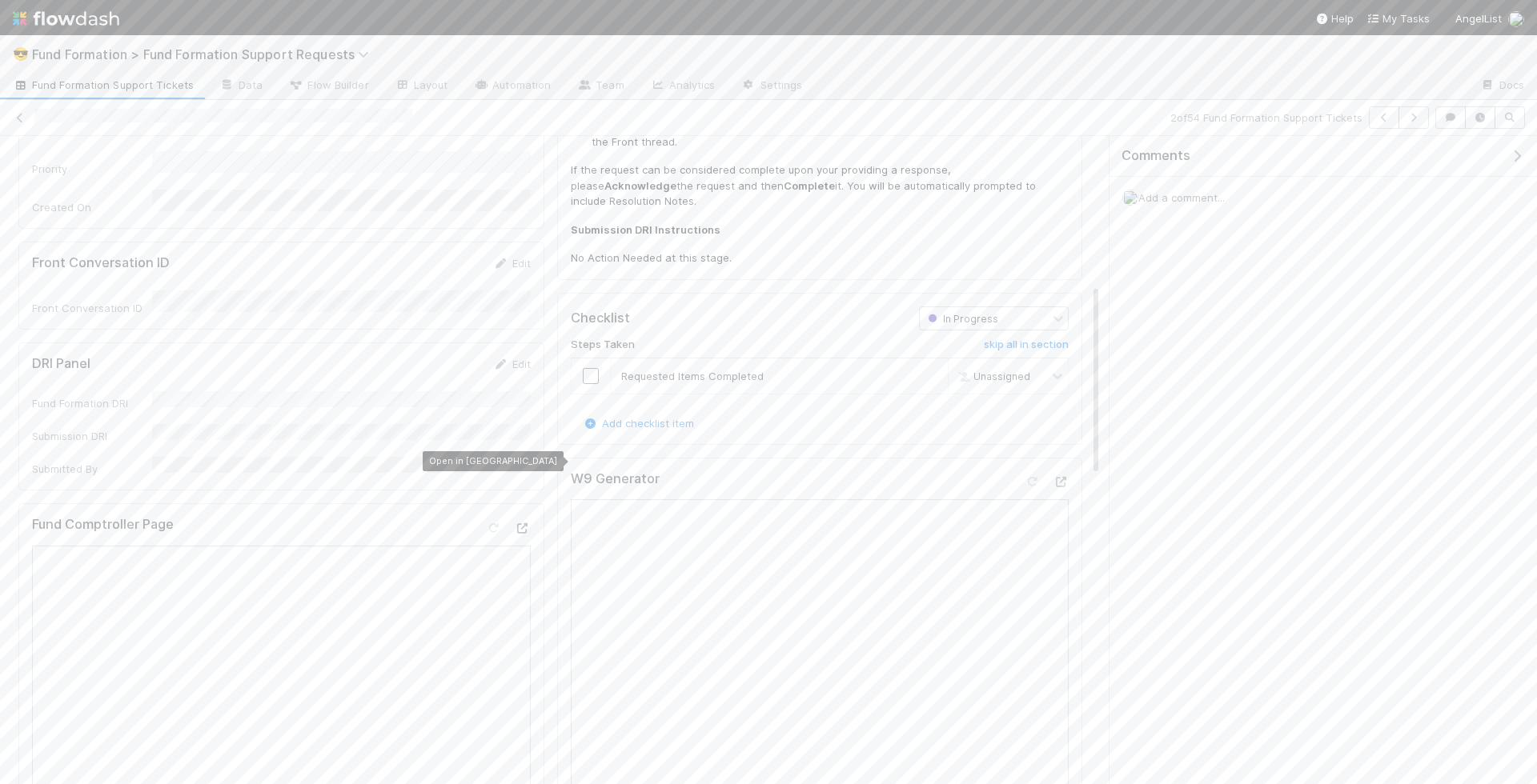
click at [518, 524] on icon at bounding box center [523, 529] width 16 height 10
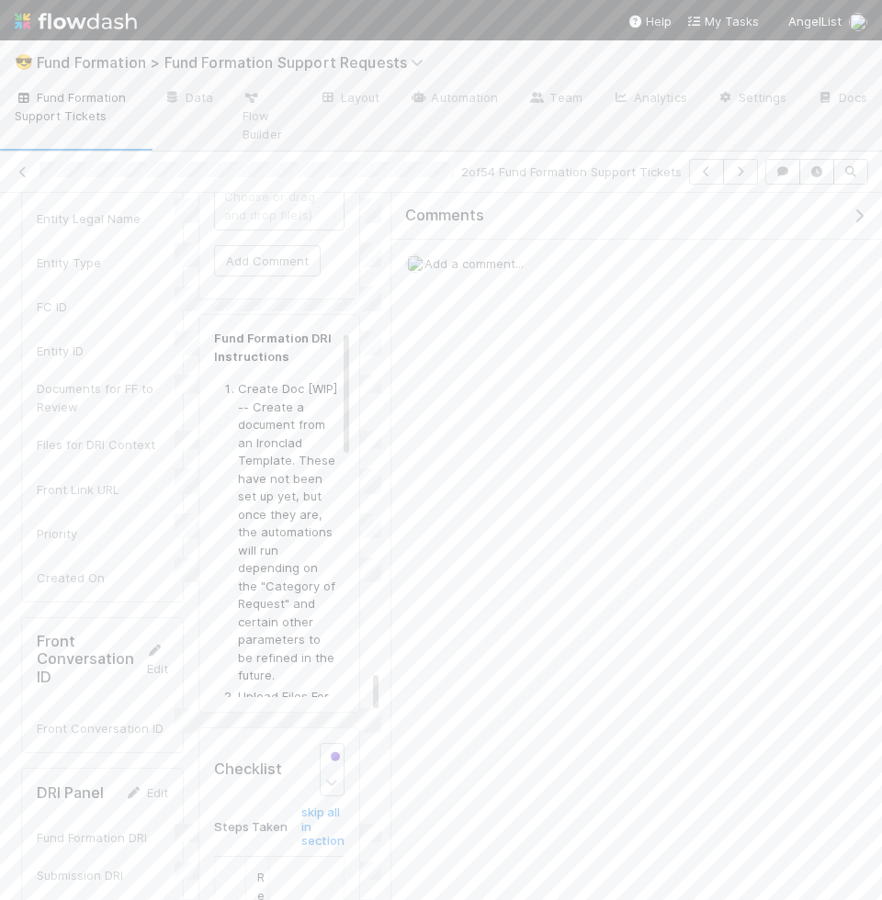
scroll to position [7214, 0]
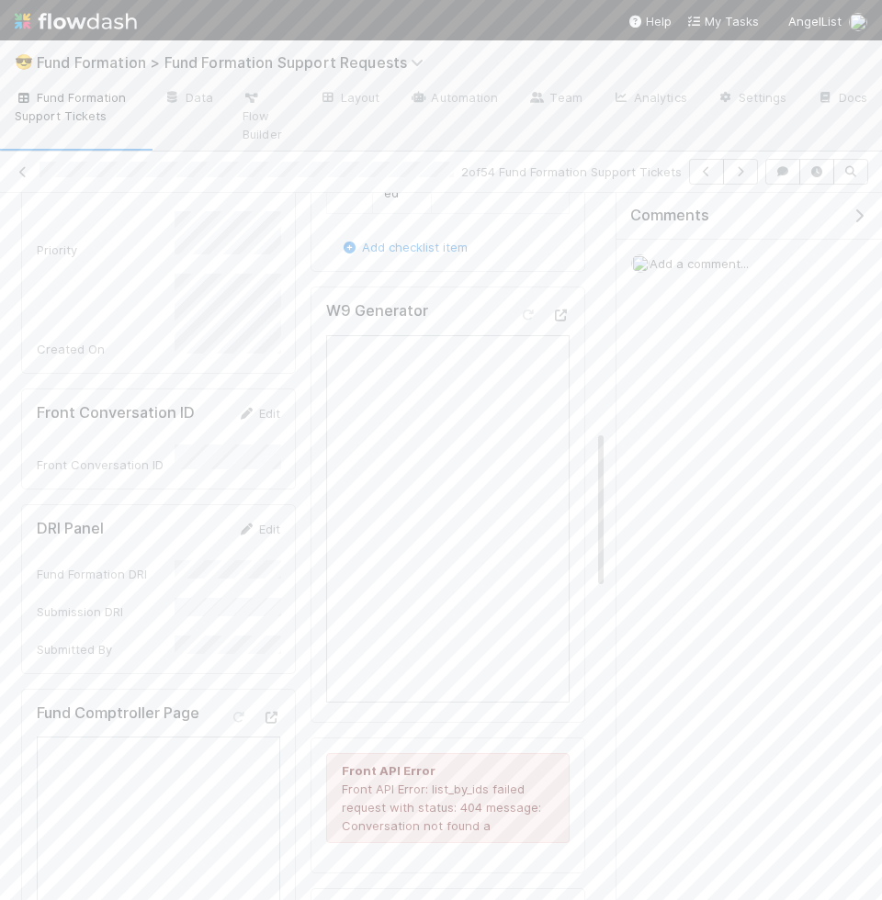
drag, startPoint x: 391, startPoint y: 354, endPoint x: 676, endPoint y: 366, distance: 285.0
click at [676, 366] on div "Comments Add a comment..." at bounding box center [744, 557] width 276 height 728
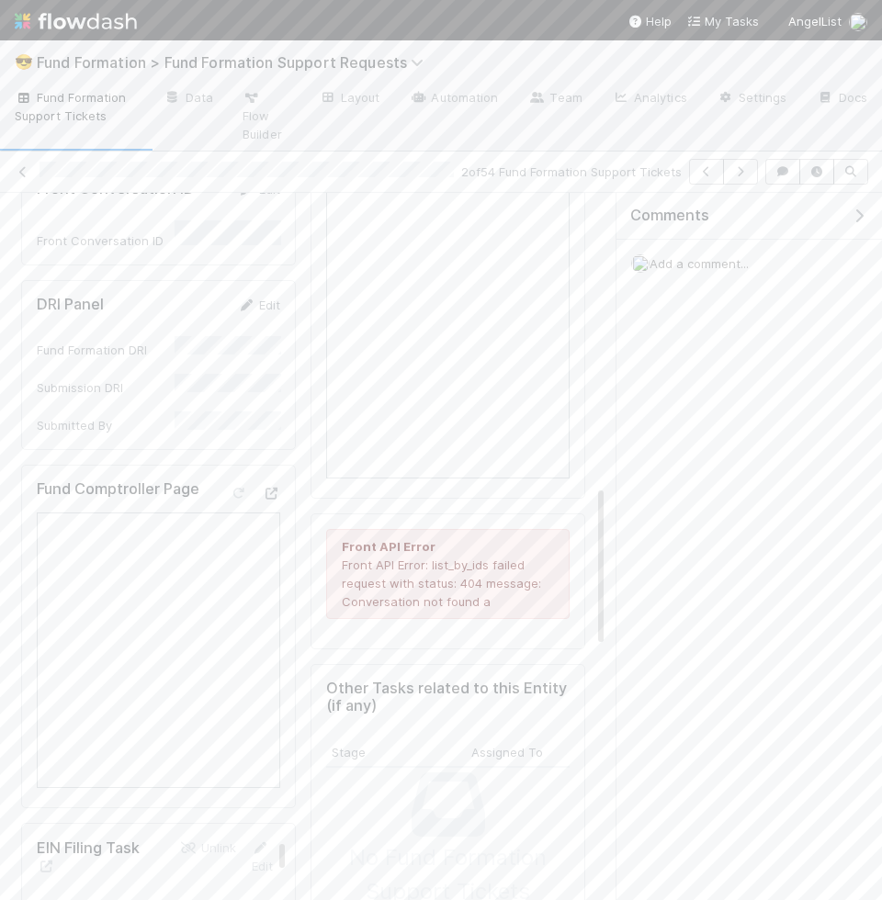
scroll to position [1307, 0]
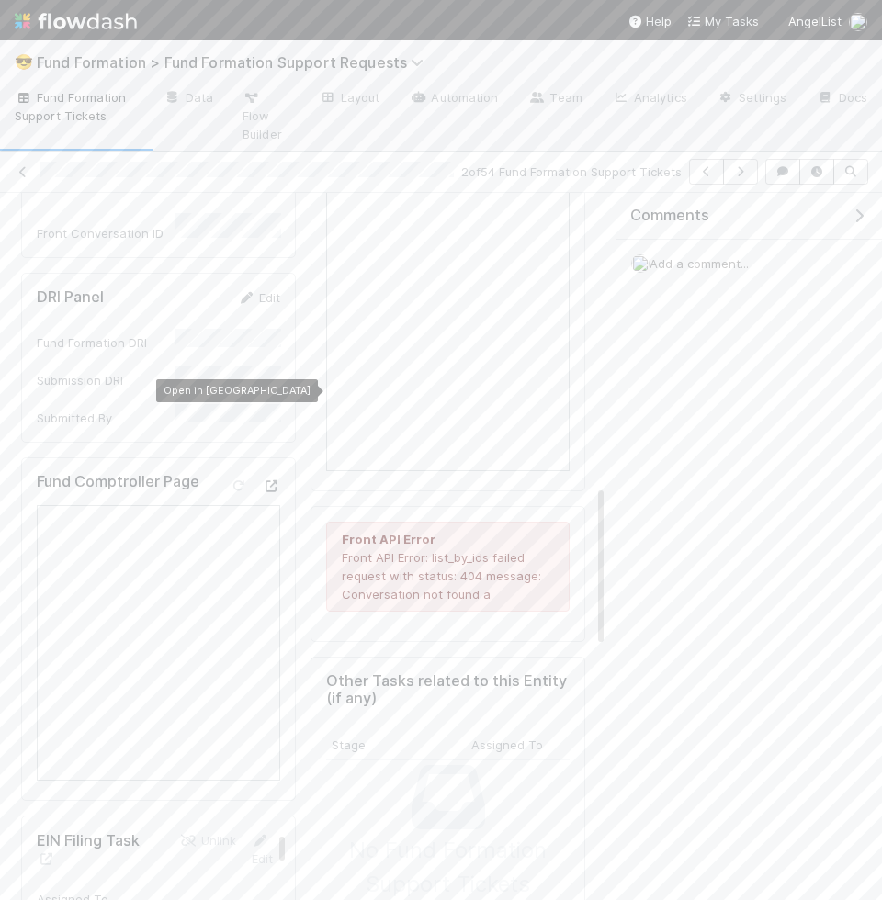
click at [265, 480] on icon at bounding box center [271, 486] width 18 height 12
click at [660, 256] on span "Add a comment..." at bounding box center [698, 263] width 99 height 15
click at [730, 556] on button "Add Comment" at bounding box center [699, 571] width 107 height 31
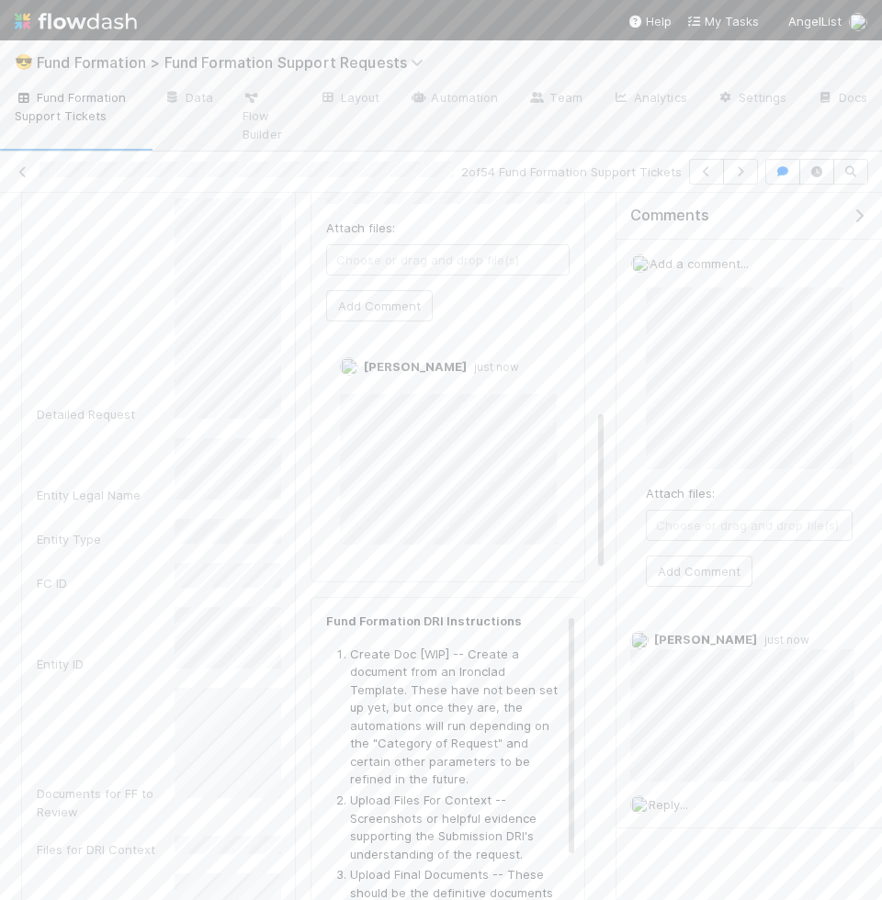
scroll to position [0, 0]
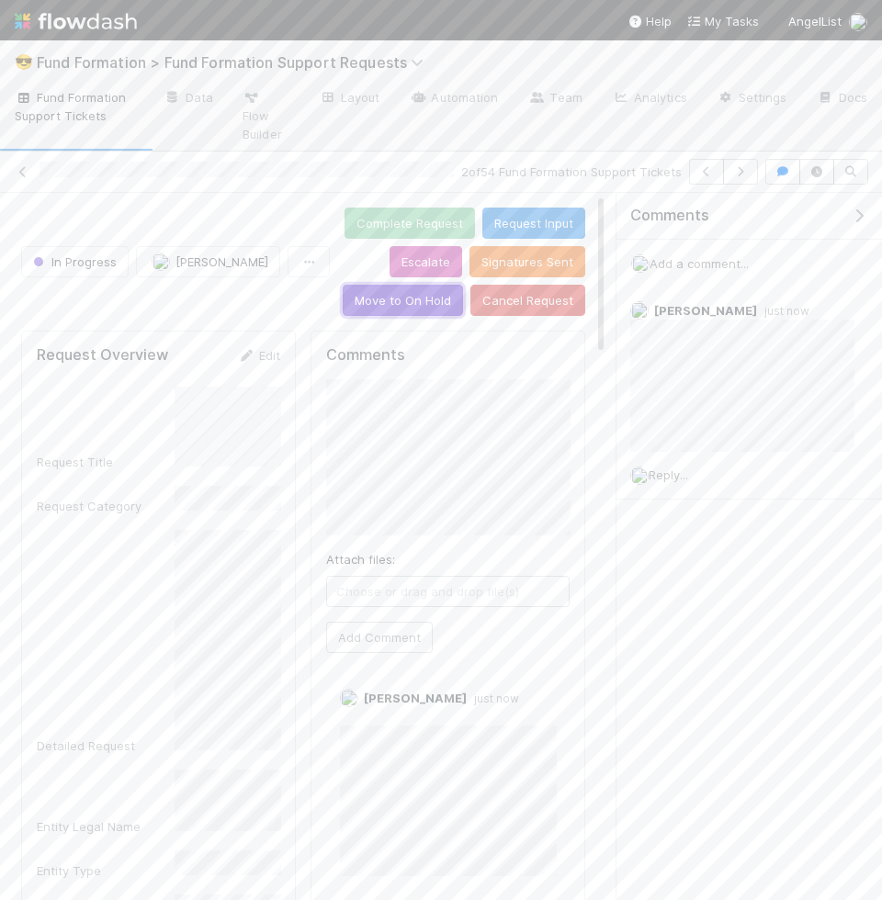
click at [432, 285] on button "Move to On Hold" at bounding box center [403, 300] width 120 height 31
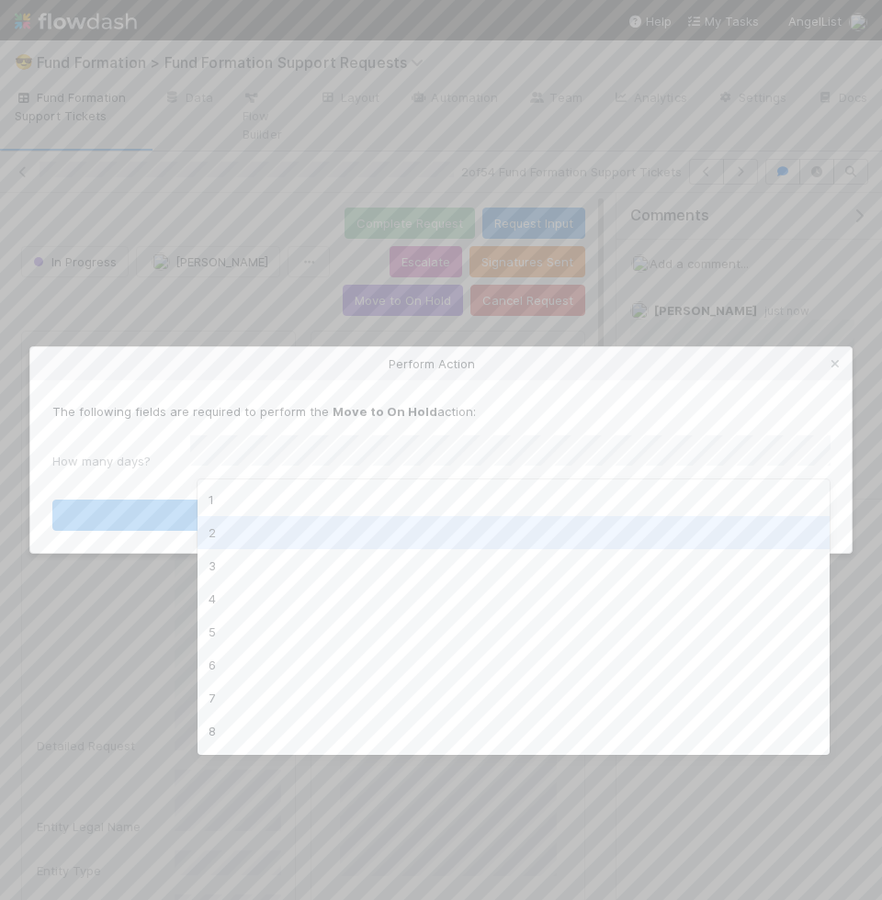
click at [433, 528] on div "2" at bounding box center [513, 532] width 633 height 33
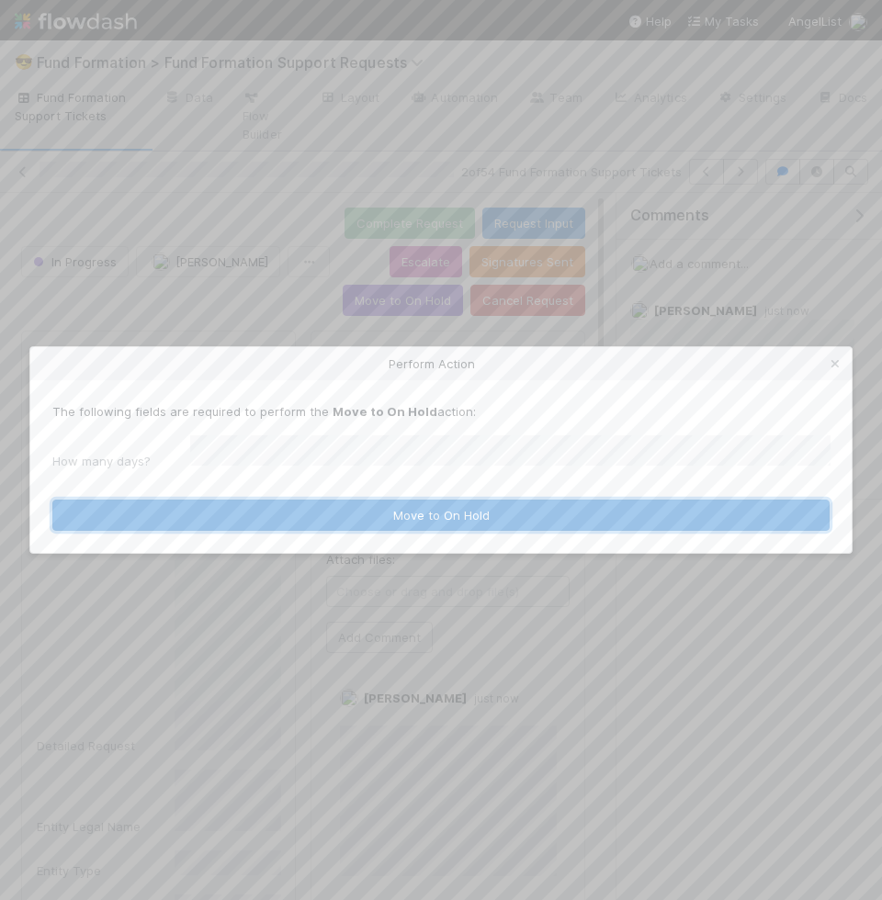
click at [448, 500] on button "Move to On Hold" at bounding box center [440, 515] width 777 height 31
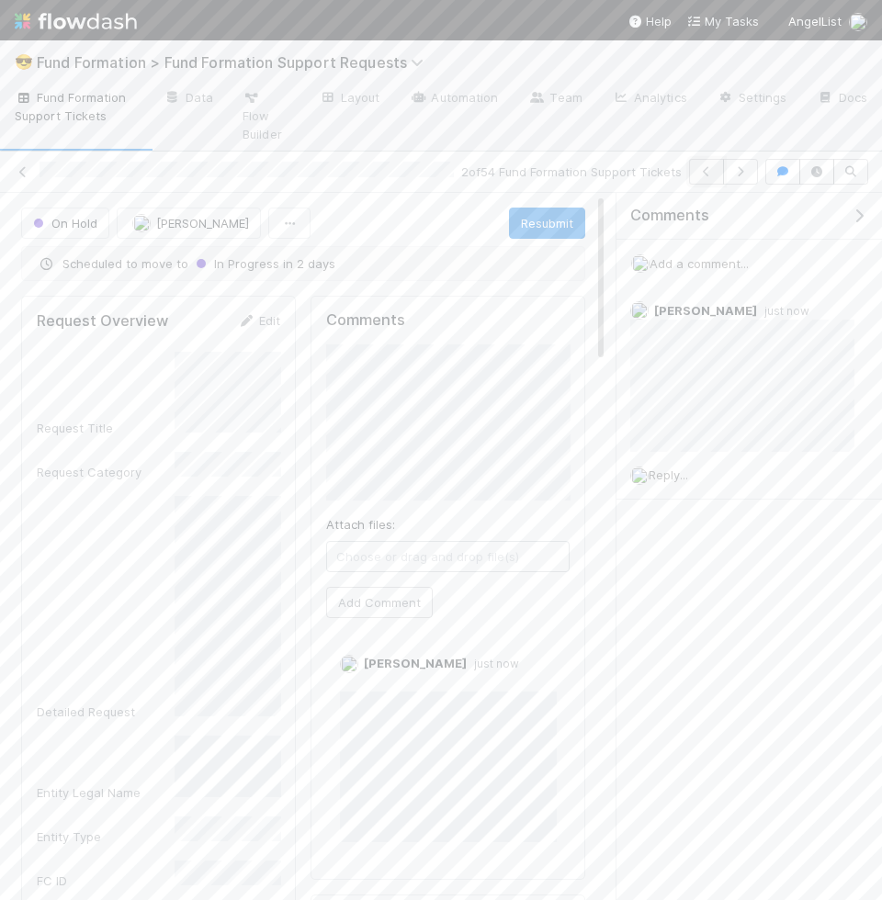
click at [709, 166] on icon "button" at bounding box center [706, 171] width 18 height 11
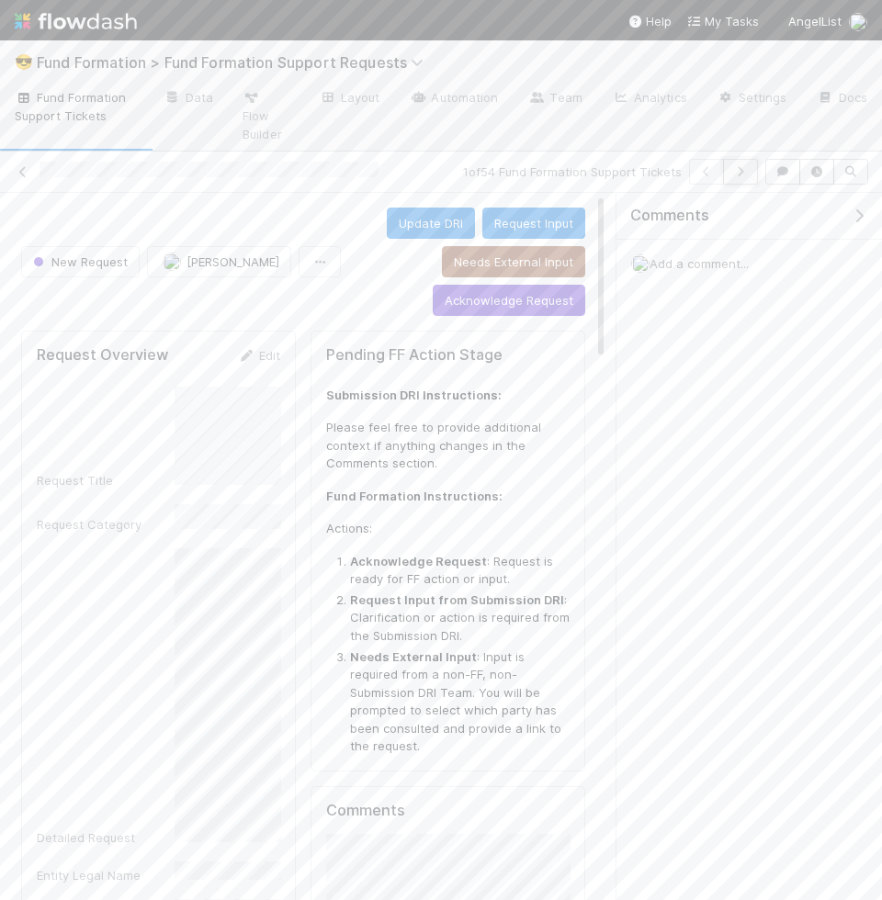
click at [753, 159] on button "button" at bounding box center [740, 172] width 35 height 26
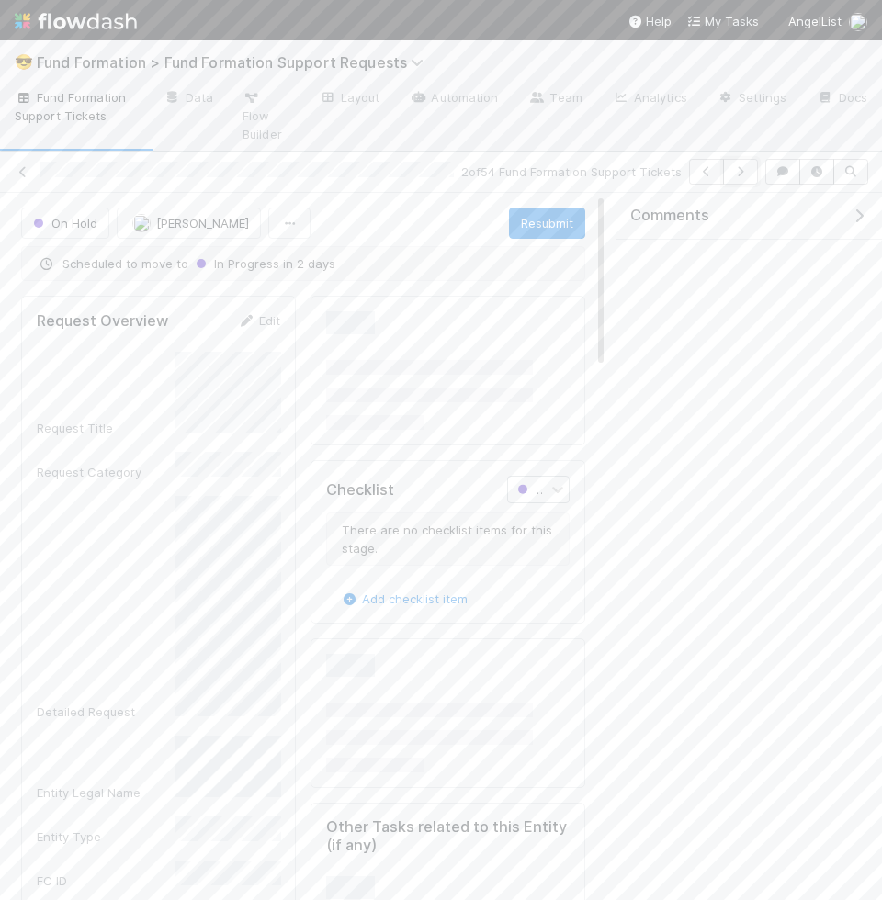
click at [753, 159] on button "button" at bounding box center [740, 172] width 35 height 26
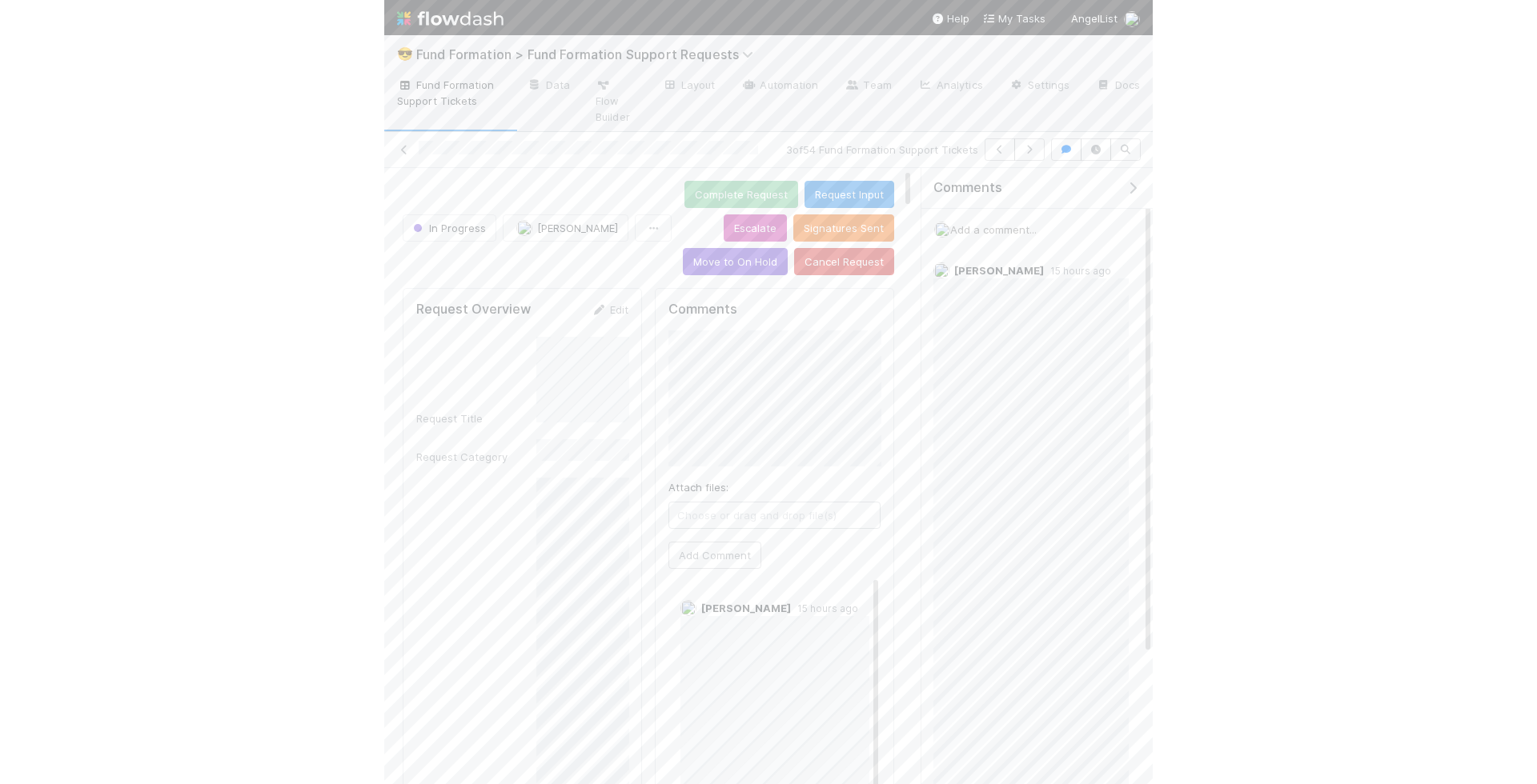
scroll to position [326, 212]
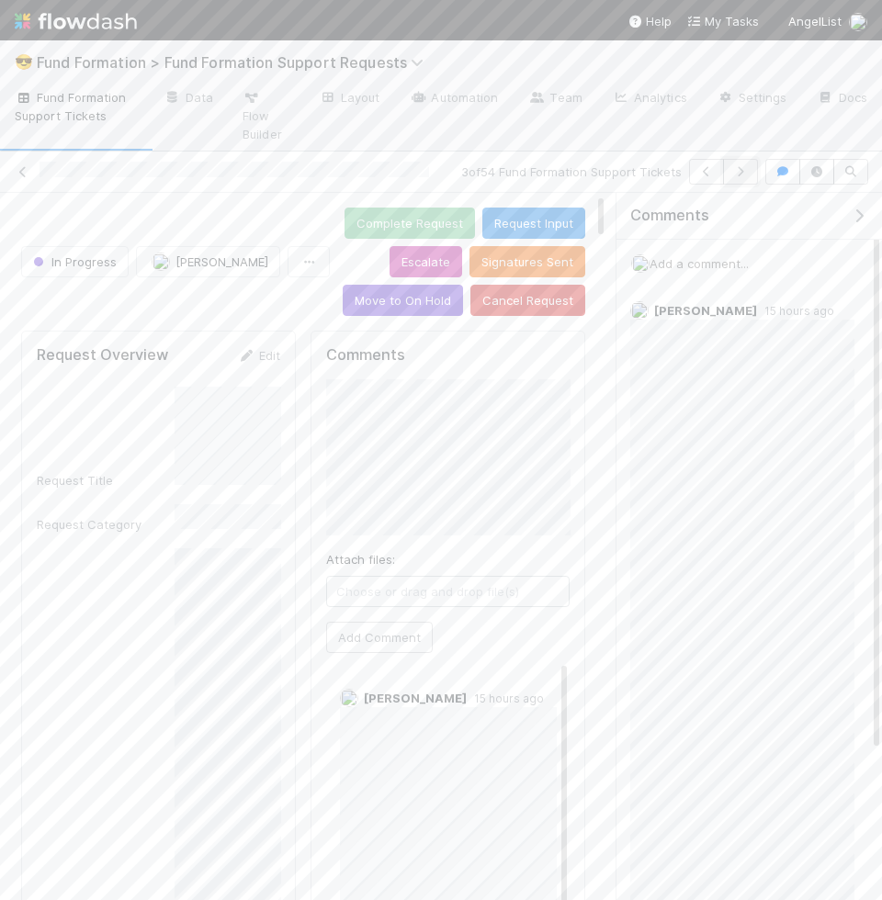
click at [757, 159] on button "button" at bounding box center [740, 172] width 35 height 26
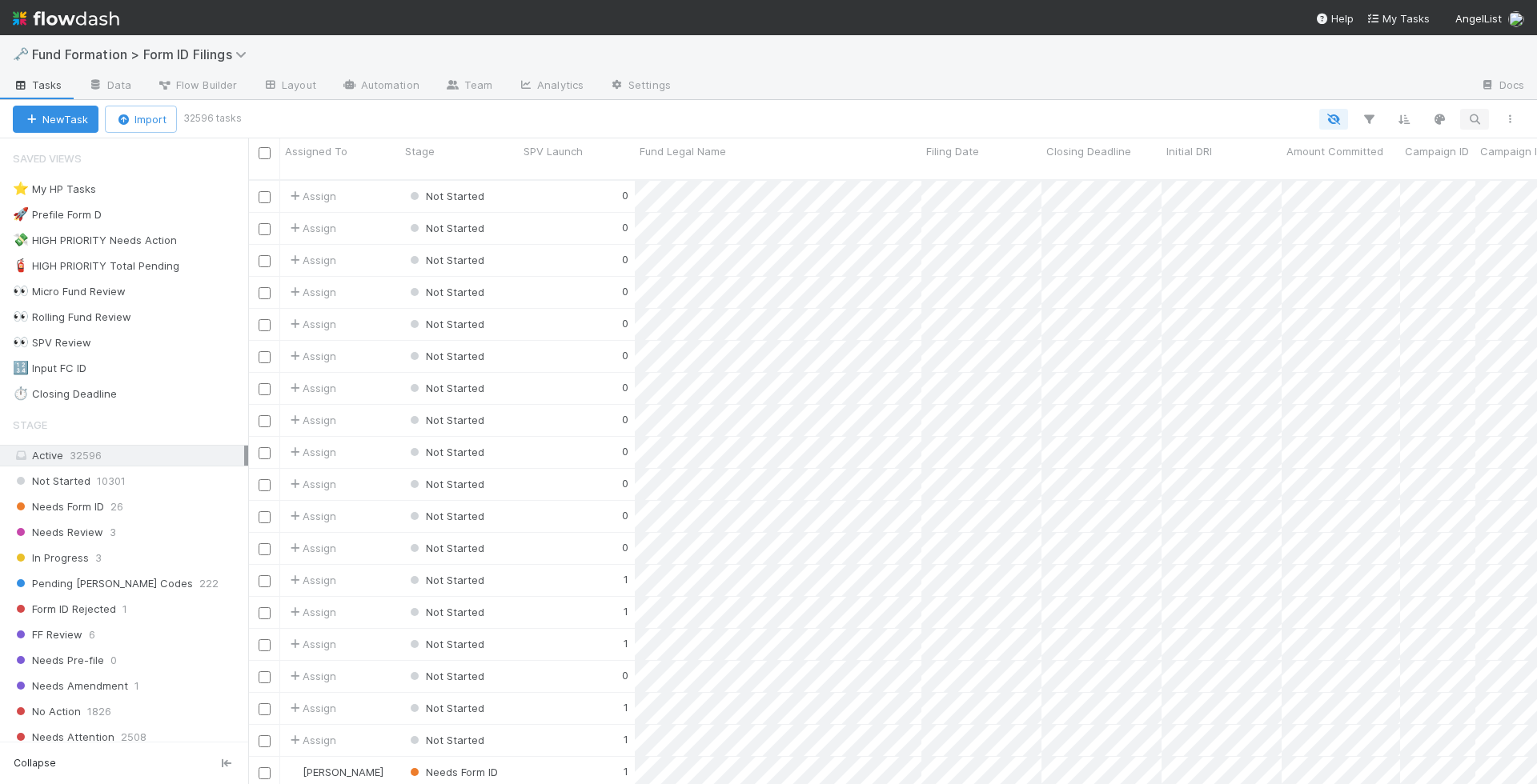
scroll to position [618, 1289]
click at [1454, 113] on div "Search Search Search Search Search" at bounding box center [883, 119] width 1289 height 21
click at [1467, 113] on icon "button" at bounding box center [1474, 119] width 16 height 15
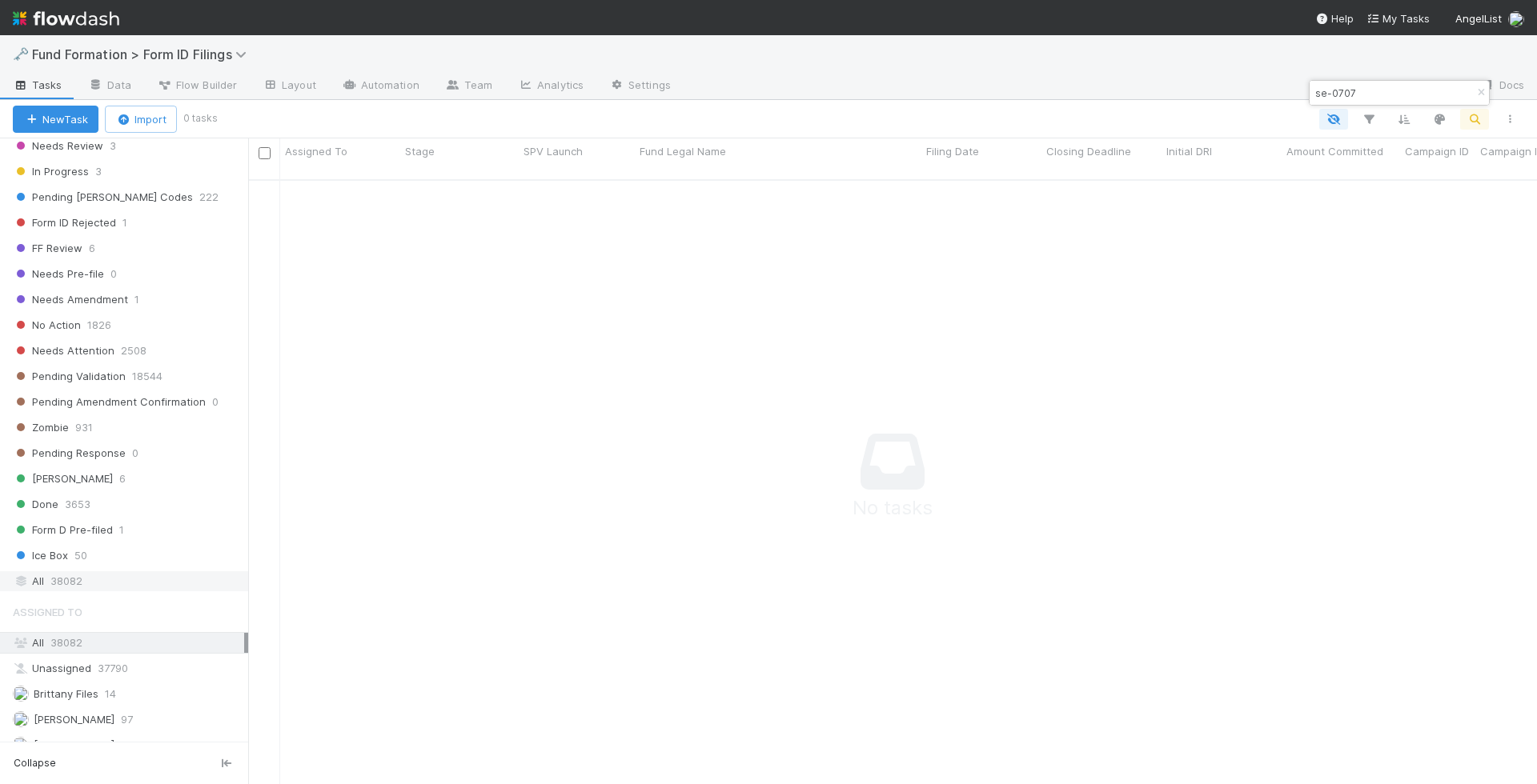
type input "se-0707"
click at [143, 571] on div "All 38082" at bounding box center [128, 581] width 231 height 20
click at [380, 181] on div "Assign" at bounding box center [340, 197] width 120 height 31
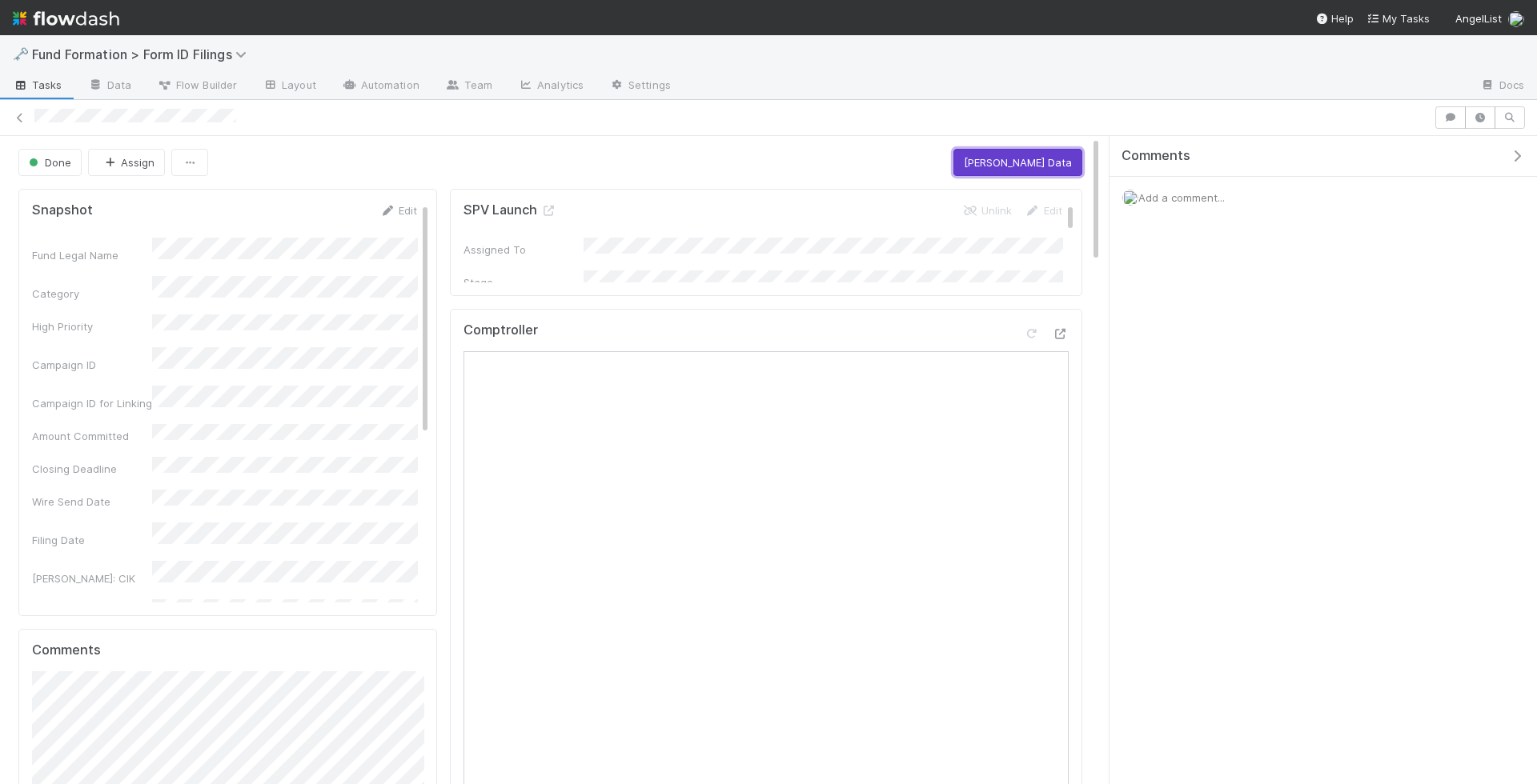
click at [1021, 152] on button "Amend EDGAR Data" at bounding box center [1018, 162] width 129 height 27
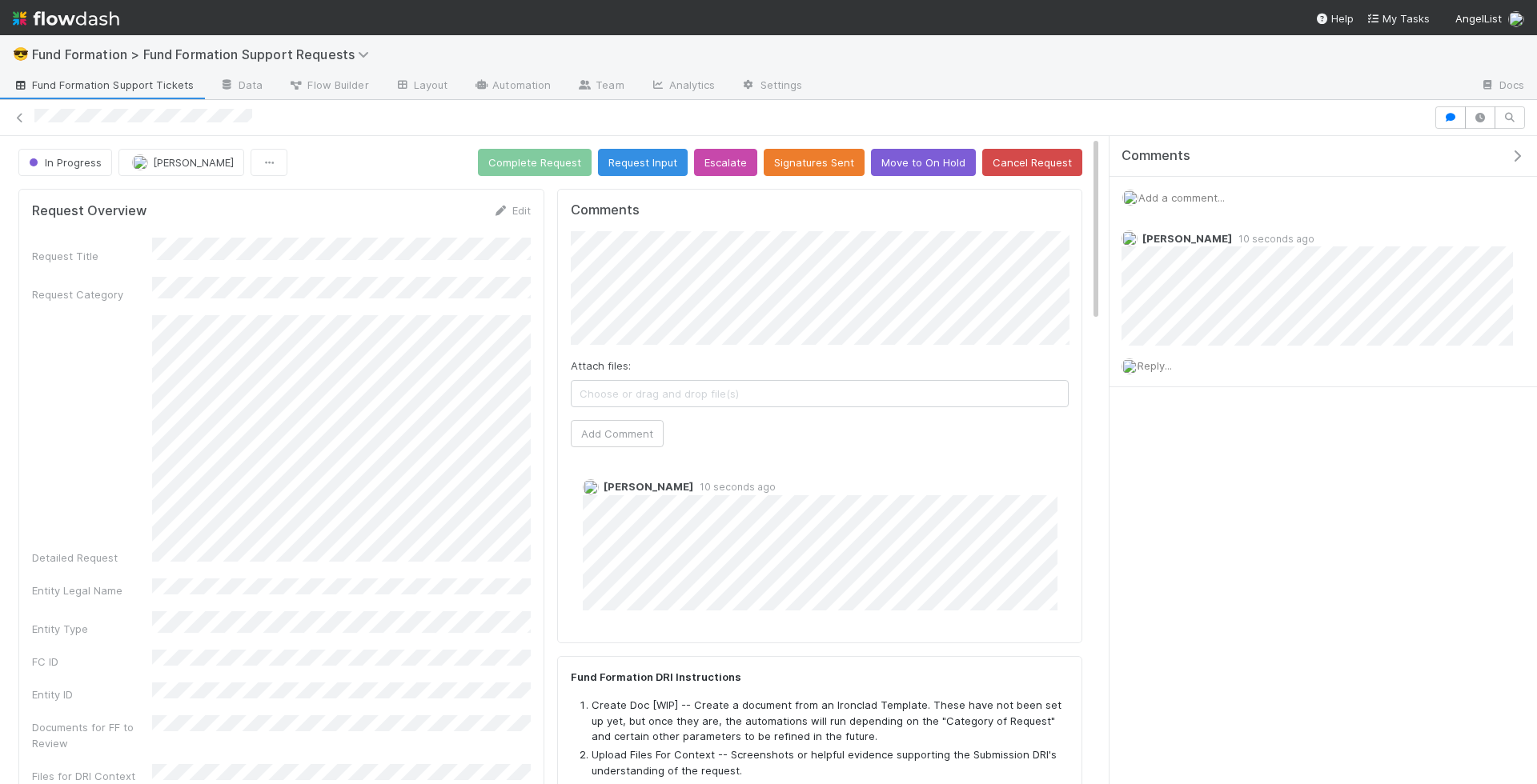
checkbox input "true"
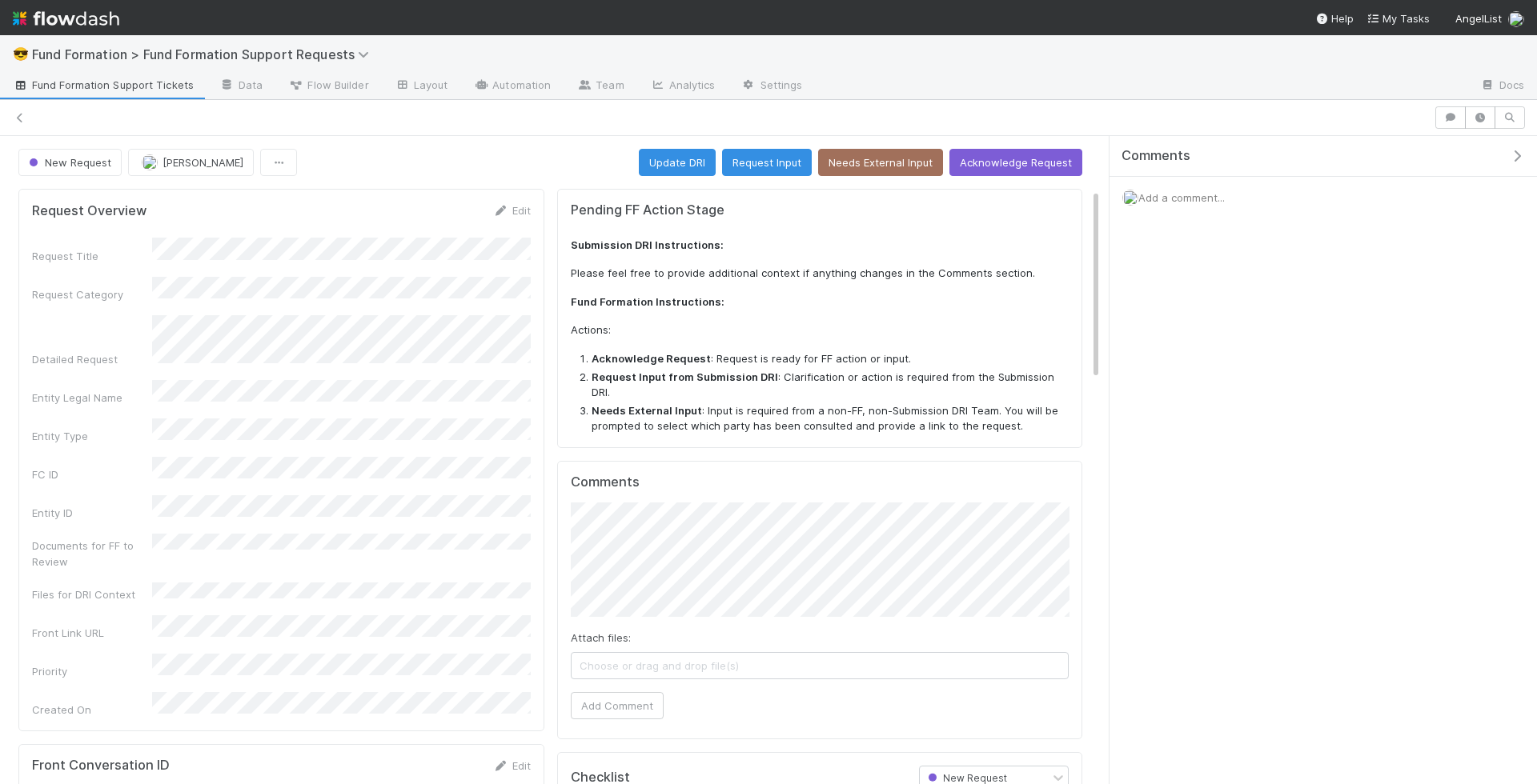
scroll to position [179, 0]
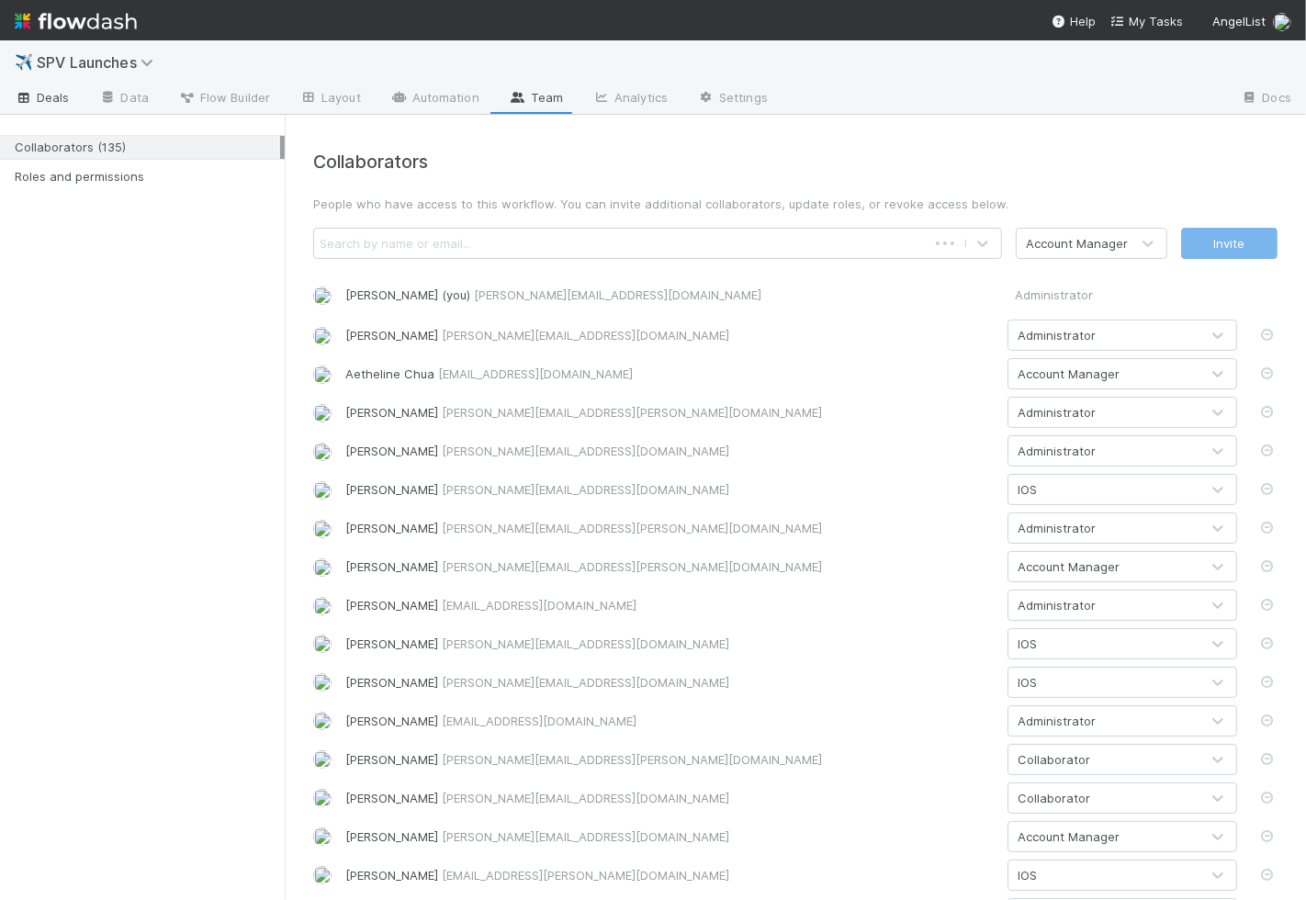
click at [60, 85] on link "Deals" at bounding box center [42, 99] width 85 height 29
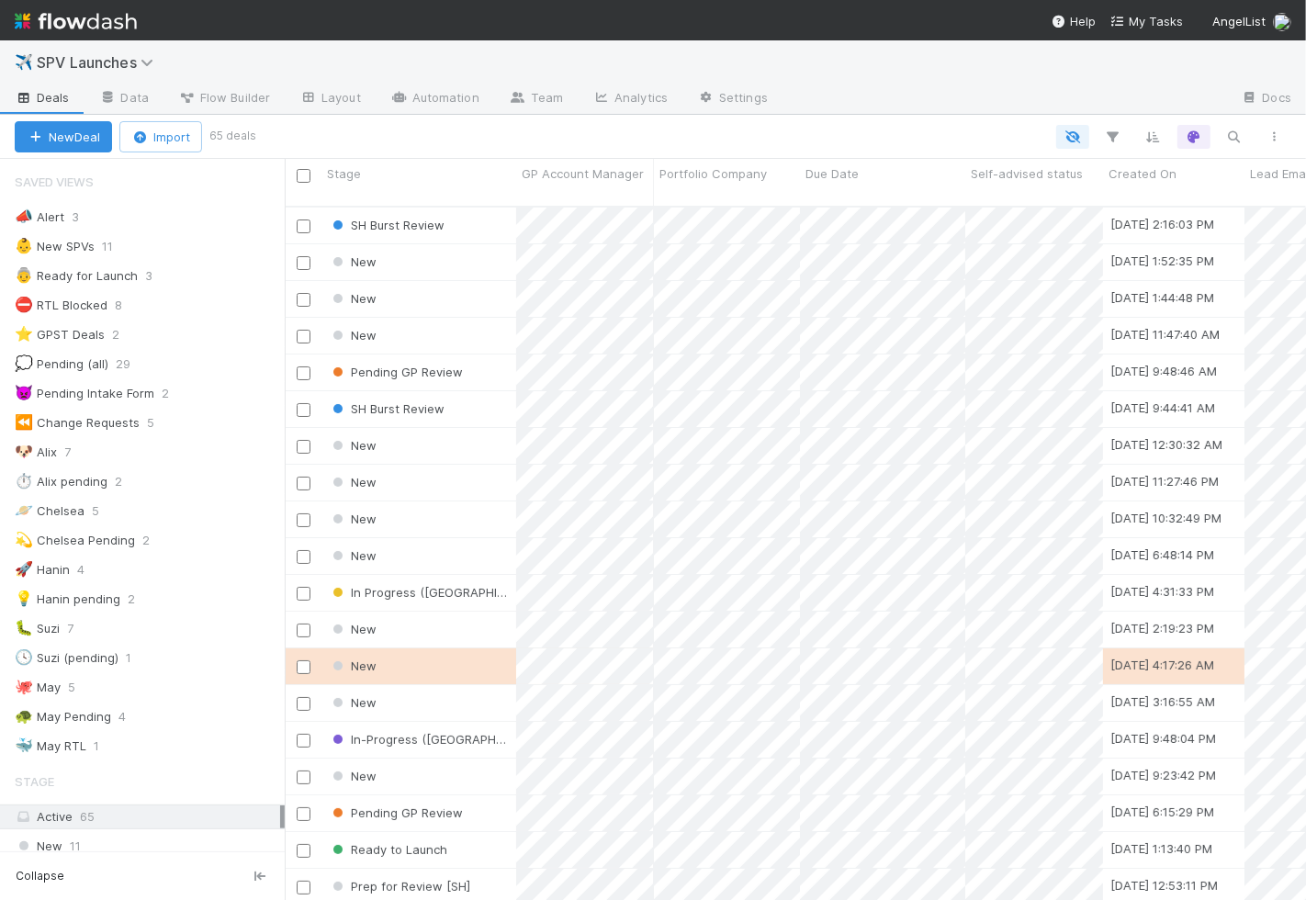
scroll to position [1, 0]
click at [1242, 125] on button "button" at bounding box center [1234, 137] width 33 height 24
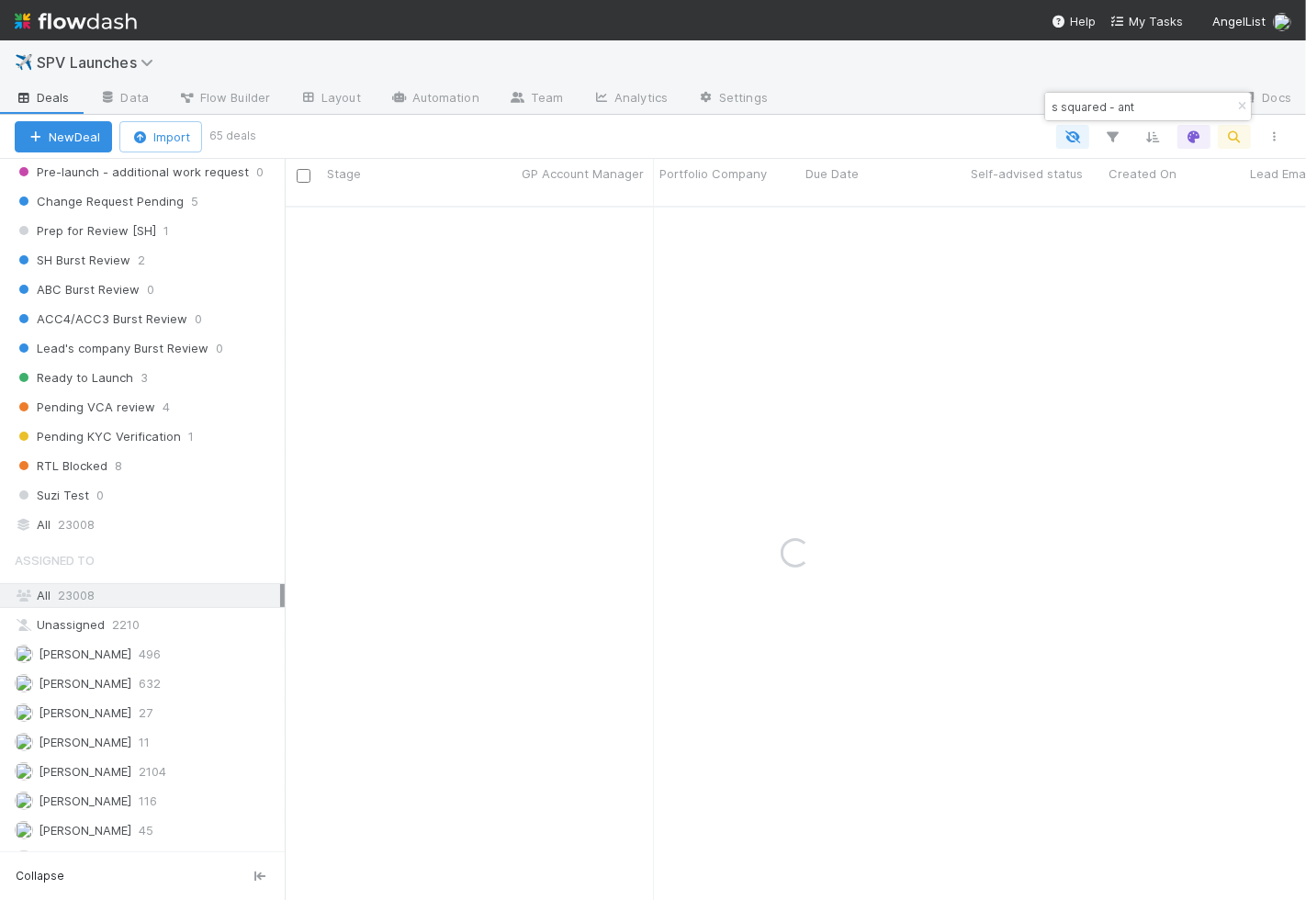
scroll to position [1103, 0]
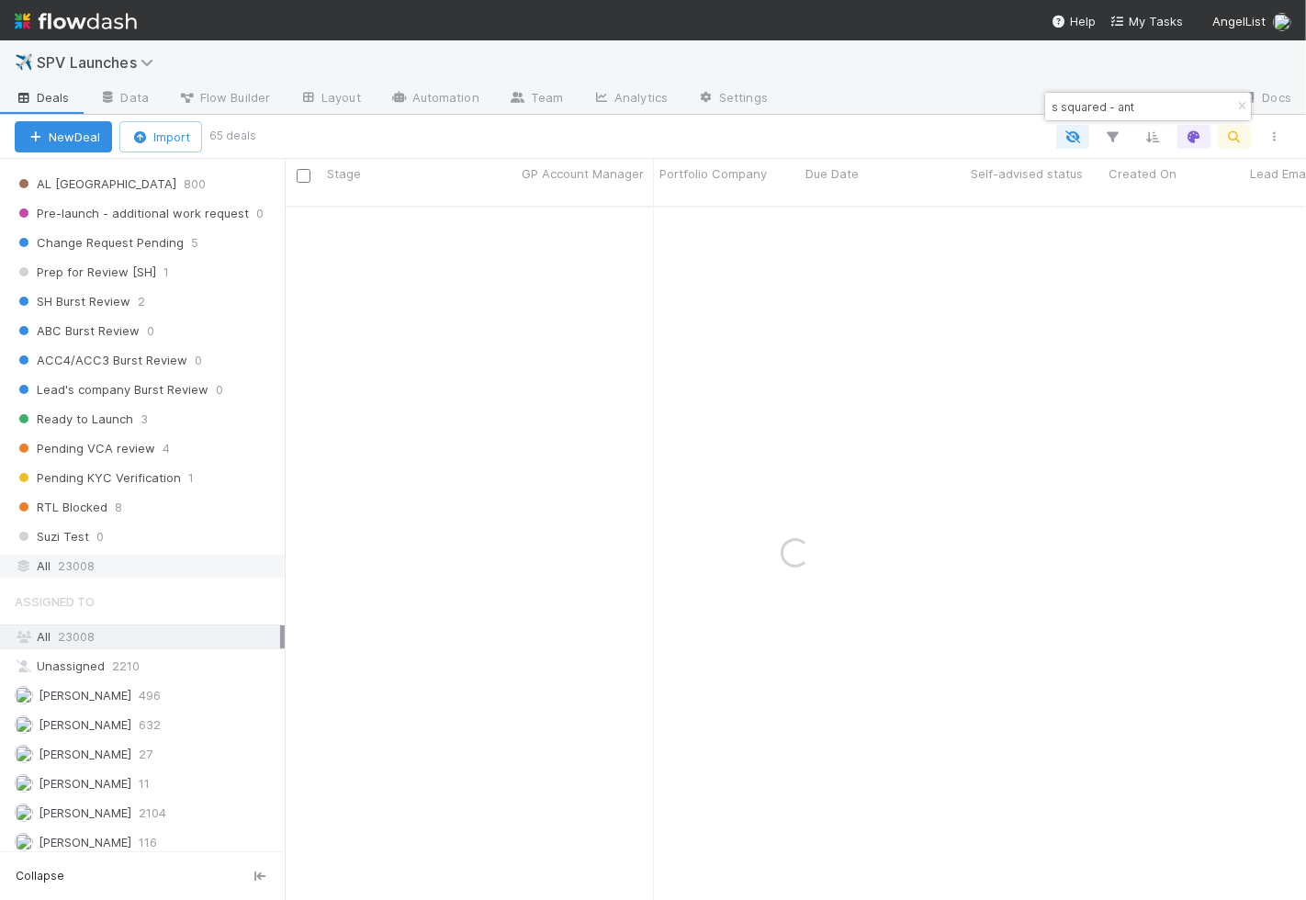
type input "s squared - ant"
click at [151, 555] on div "All 23008" at bounding box center [147, 566] width 265 height 23
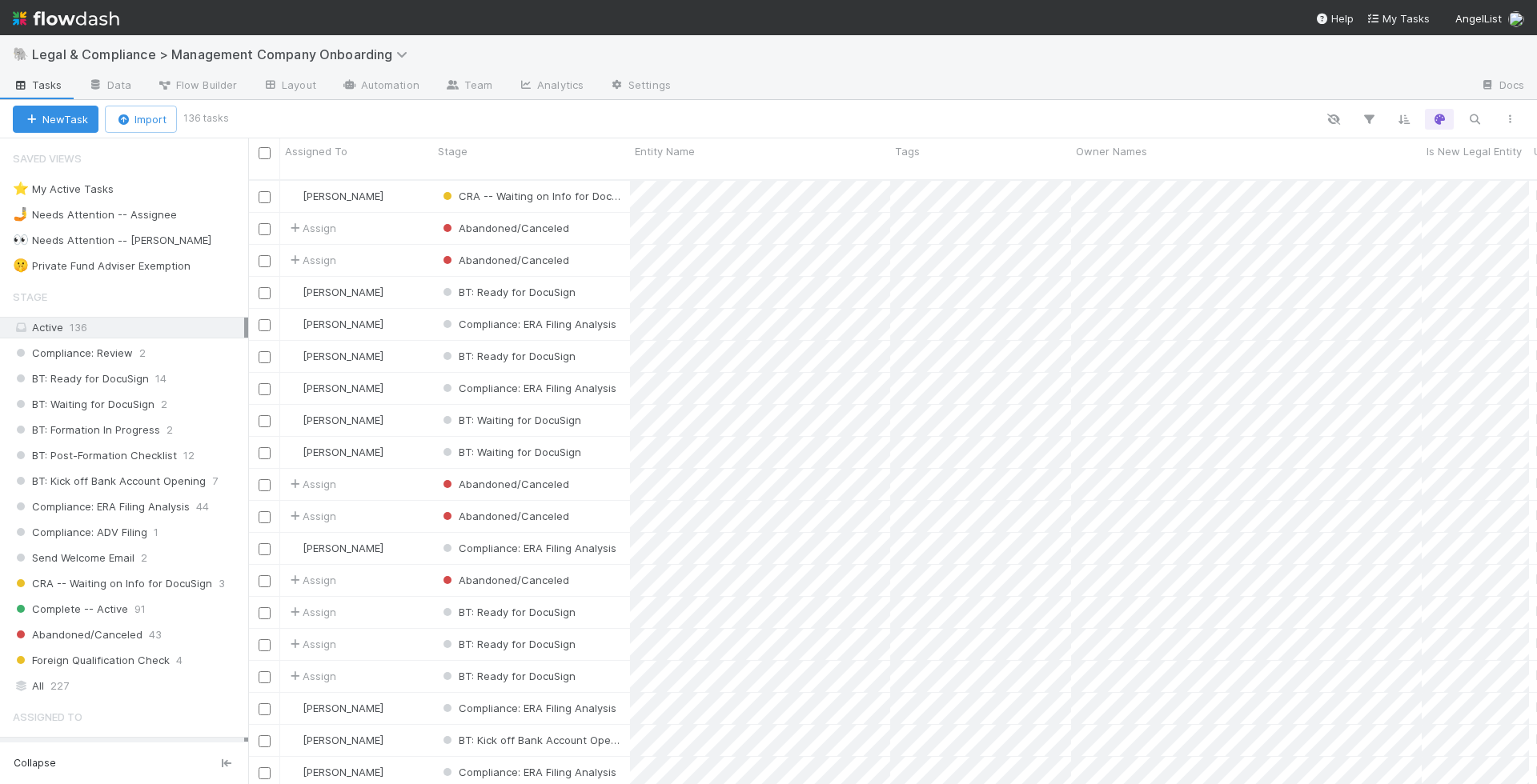
scroll to position [618, 1289]
click at [166, 348] on div "Compliance: Review 2" at bounding box center [131, 353] width 235 height 20
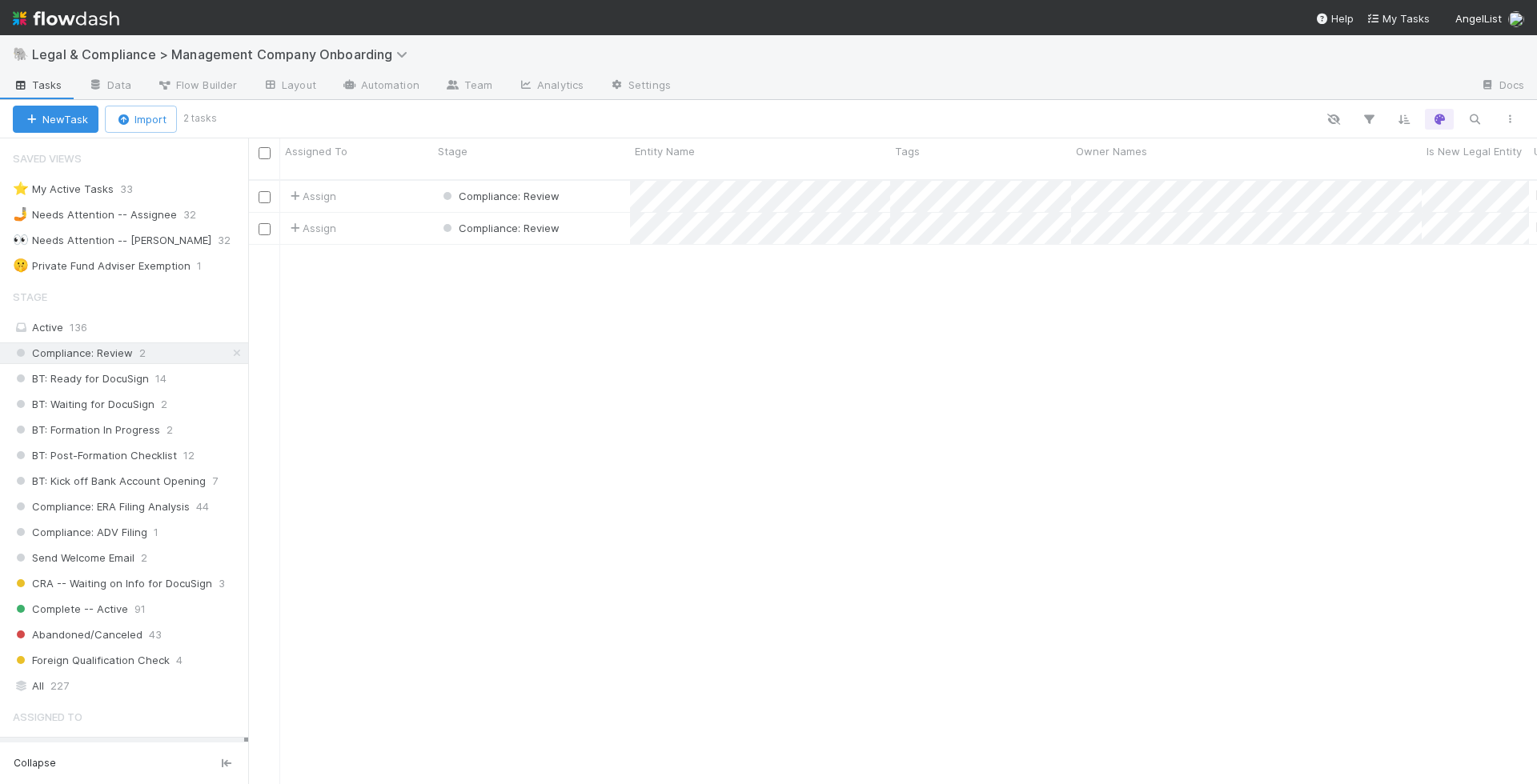
scroll to position [618, 1289]
click at [197, 373] on div "BT: Ready for DocuSign 14" at bounding box center [131, 378] width 235 height 20
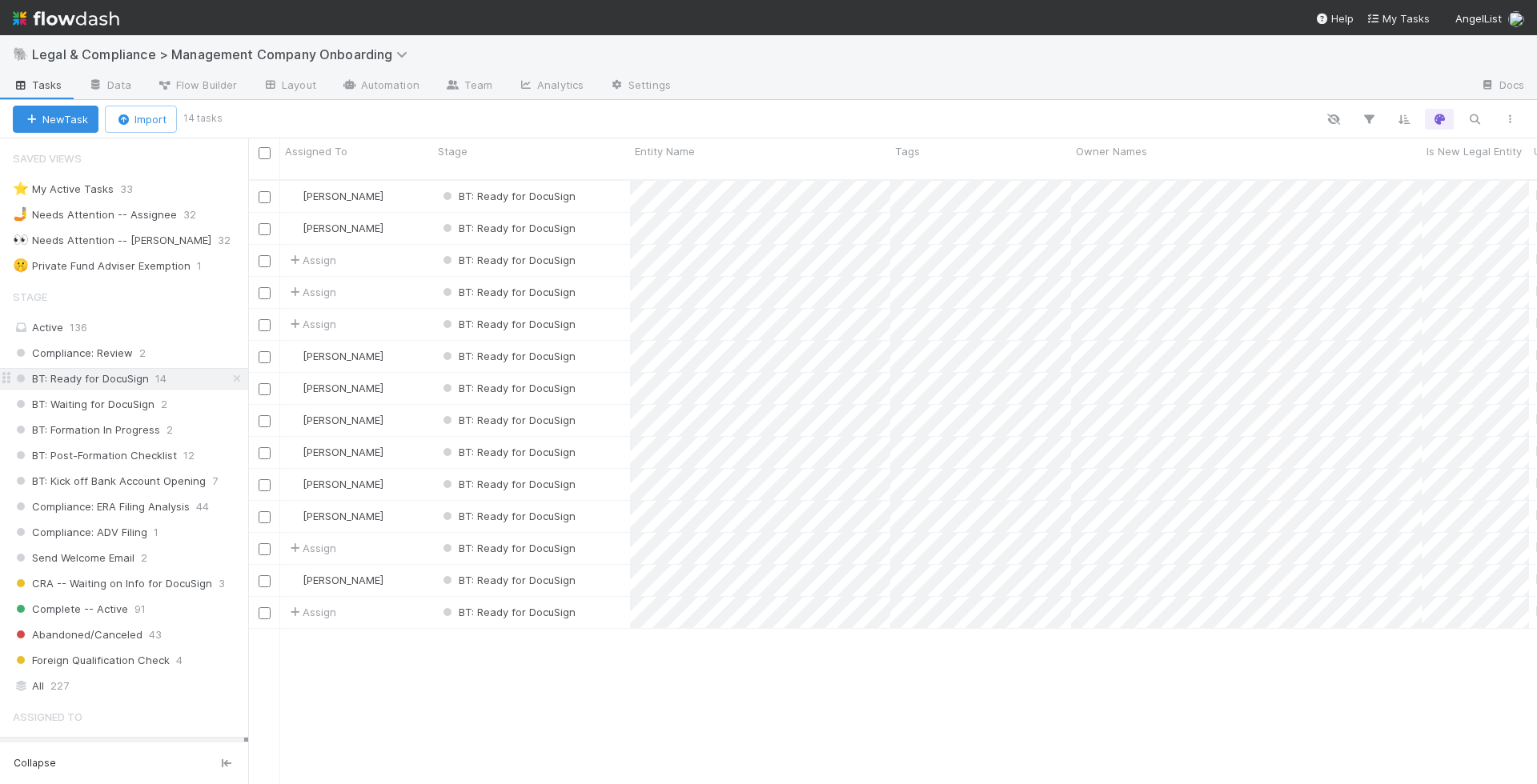
scroll to position [618, 1289]
click at [59, 179] on div "⭐ My Active Tasks 33" at bounding box center [124, 189] width 248 height 22
